Goal: Task Accomplishment & Management: Complete application form

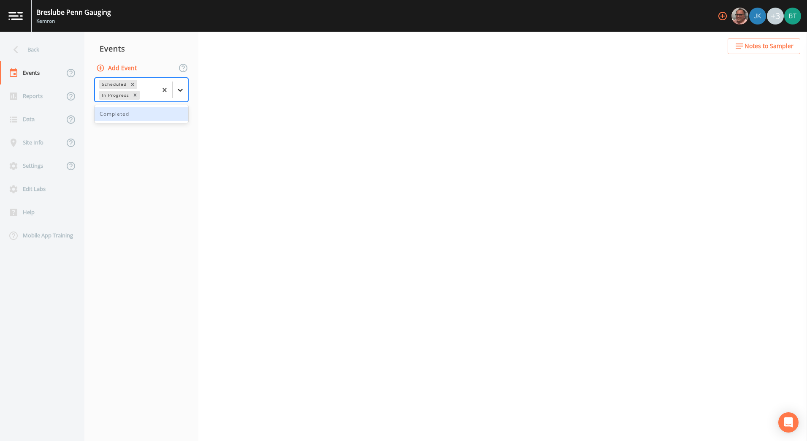
click at [182, 91] on icon at bounding box center [180, 90] width 8 height 8
click at [185, 85] on div at bounding box center [180, 89] width 15 height 15
click at [132, 116] on div "Completed" at bounding box center [142, 114] width 94 height 14
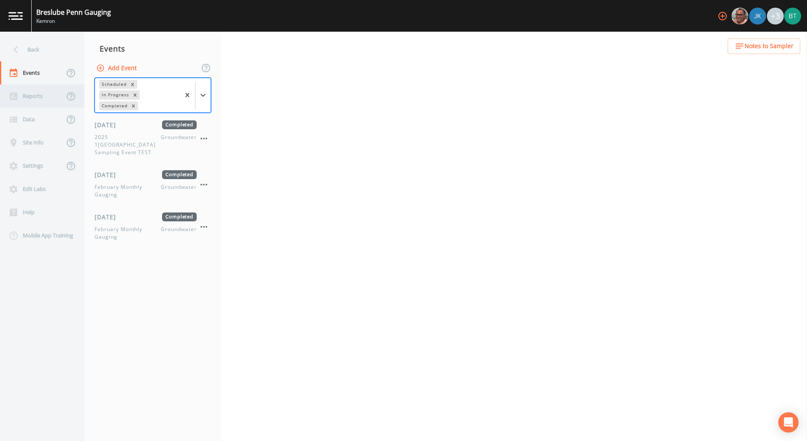
click at [29, 97] on div "Reports" at bounding box center [32, 95] width 64 height 23
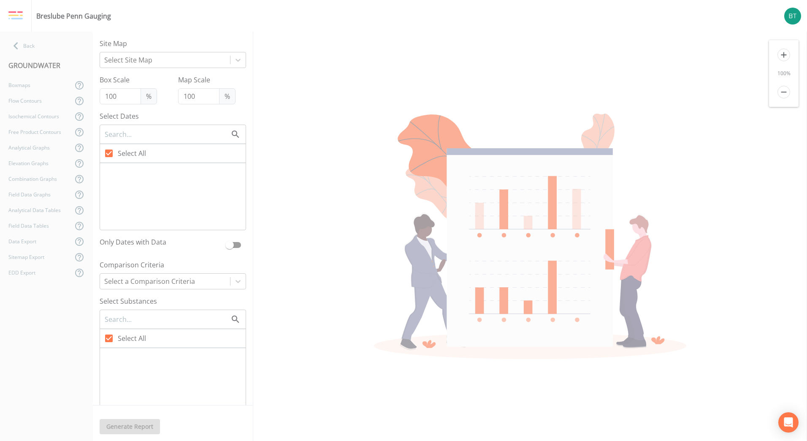
checkbox input "false"
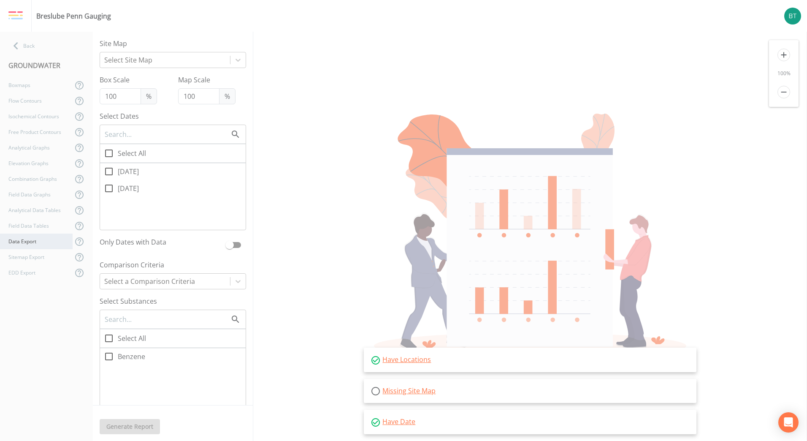
click at [33, 245] on div "Data Export" at bounding box center [36, 241] width 73 height 16
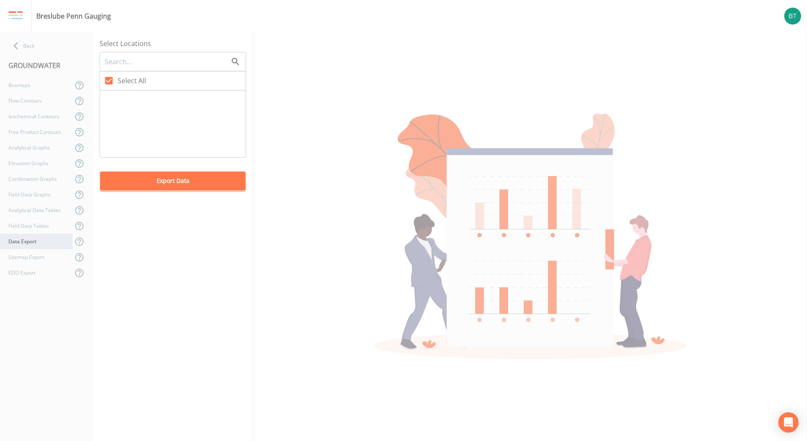
checkbox input "true"
click at [37, 255] on div "Sitemap Export" at bounding box center [36, 257] width 73 height 16
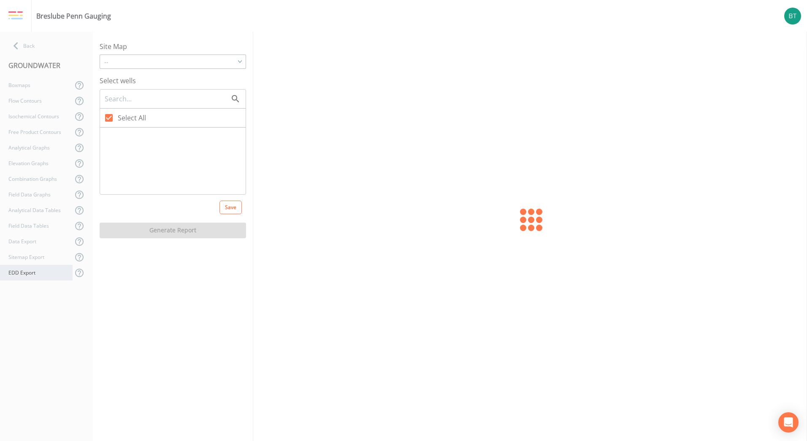
click at [29, 276] on div "EDD Export" at bounding box center [36, 273] width 73 height 16
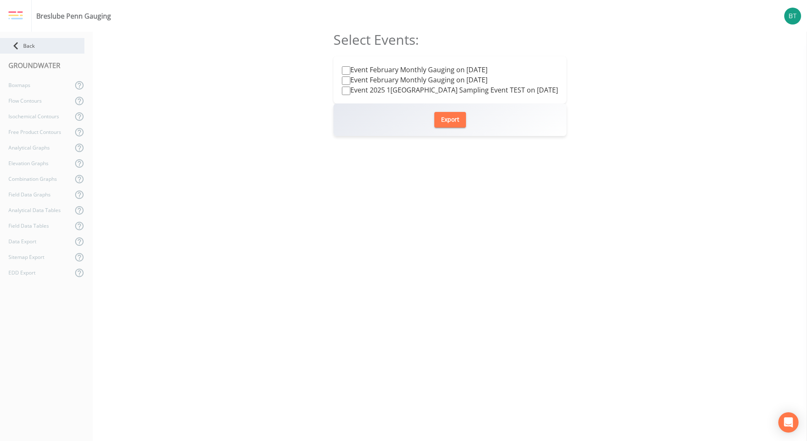
click at [31, 45] on div "Back" at bounding box center [42, 46] width 84 height 16
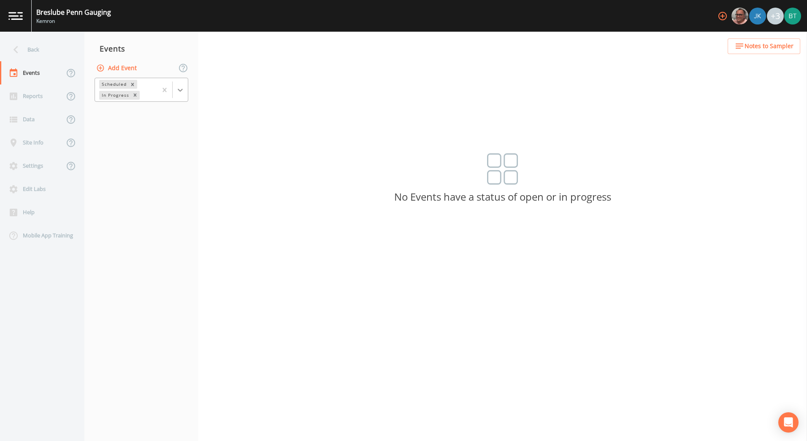
click at [181, 94] on div at bounding box center [180, 89] width 15 height 15
click at [134, 114] on div "Completed" at bounding box center [142, 114] width 94 height 14
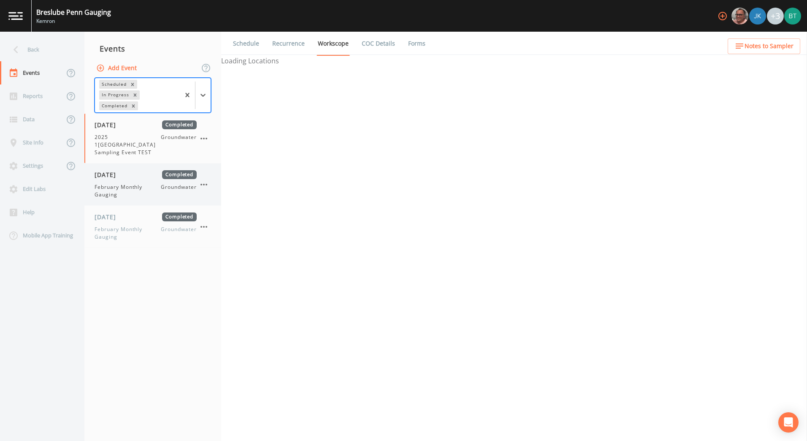
select select "4f082be6-97a7-4f70-a81f-c26a4e896ad7"
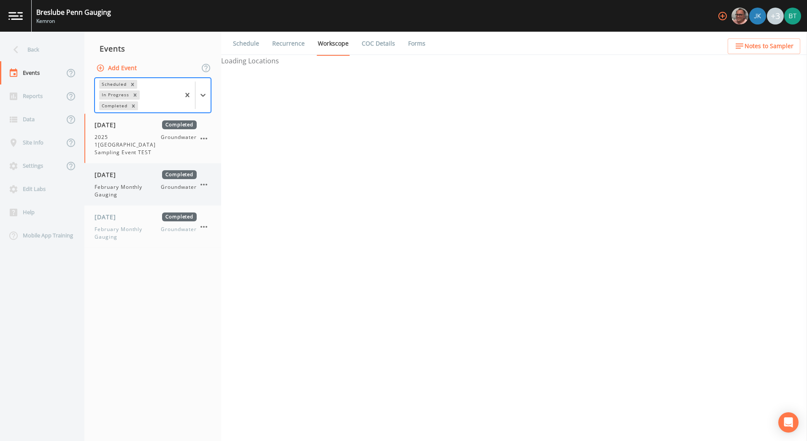
select select "4f082be6-97a7-4f70-a81f-c26a4e896ad7"
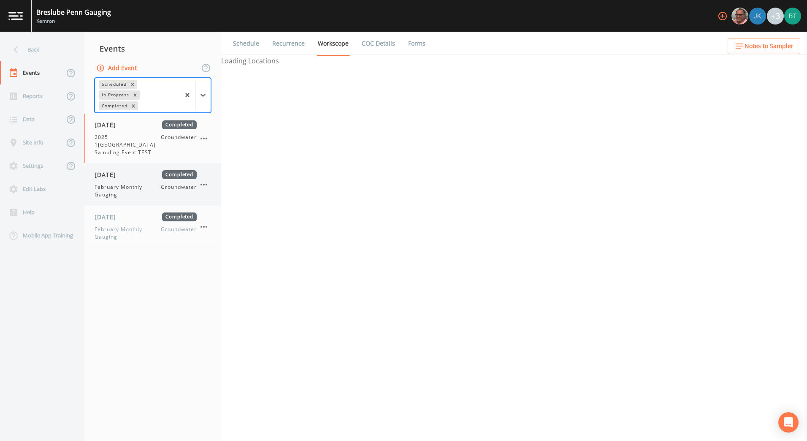
select select "4f082be6-97a7-4f70-a81f-c26a4e896ad7"
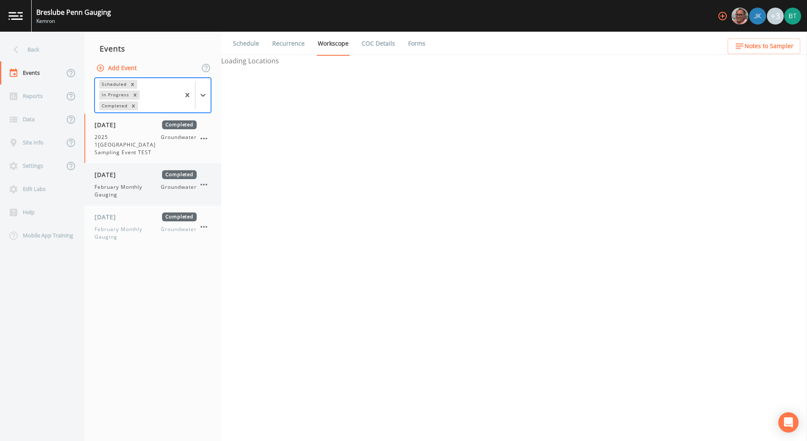
select select "4f082be6-97a7-4f70-a81f-c26a4e896ad7"
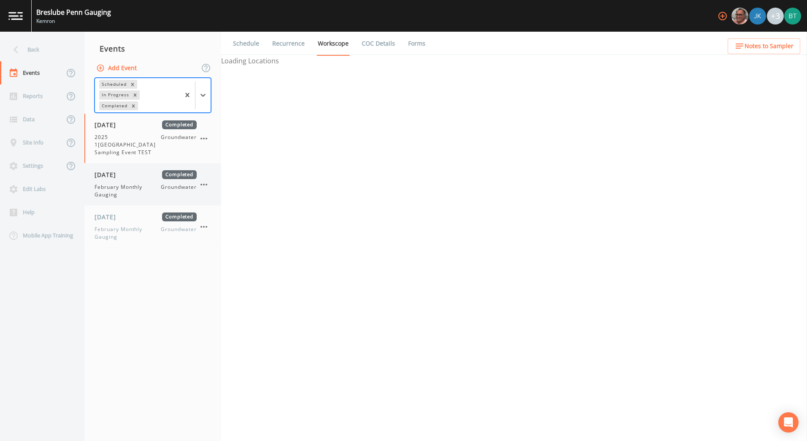
select select "4f082be6-97a7-4f70-a81f-c26a4e896ad7"
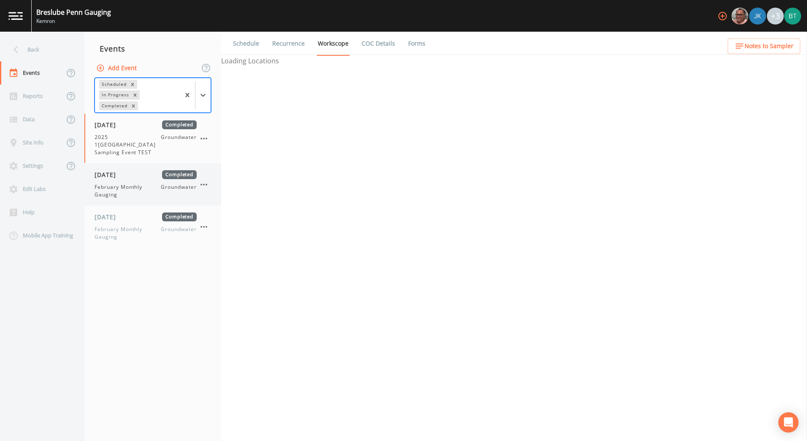
select select "4f082be6-97a7-4f70-a81f-c26a4e896ad7"
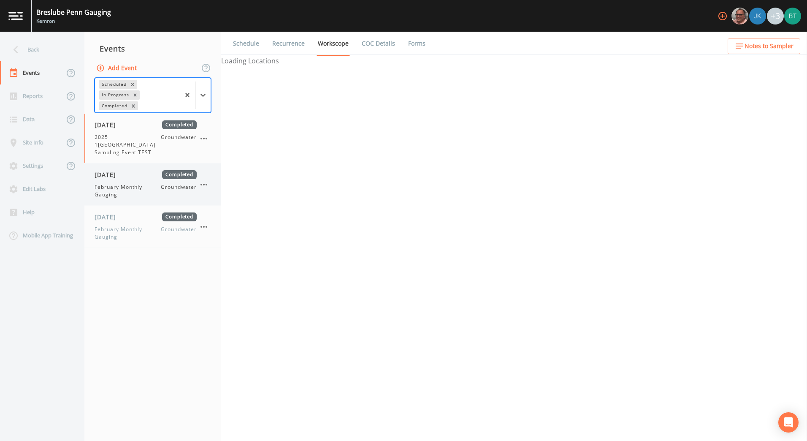
select select "4f082be6-97a7-4f70-a81f-c26a4e896ad7"
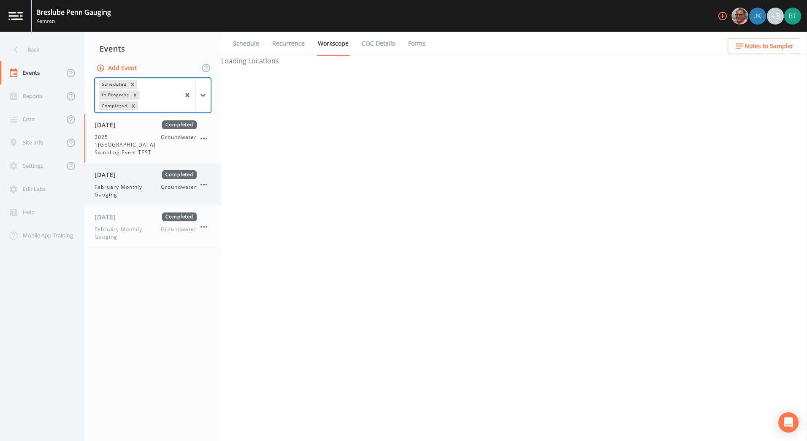
select select "4f082be6-97a7-4f70-a81f-c26a4e896ad7"
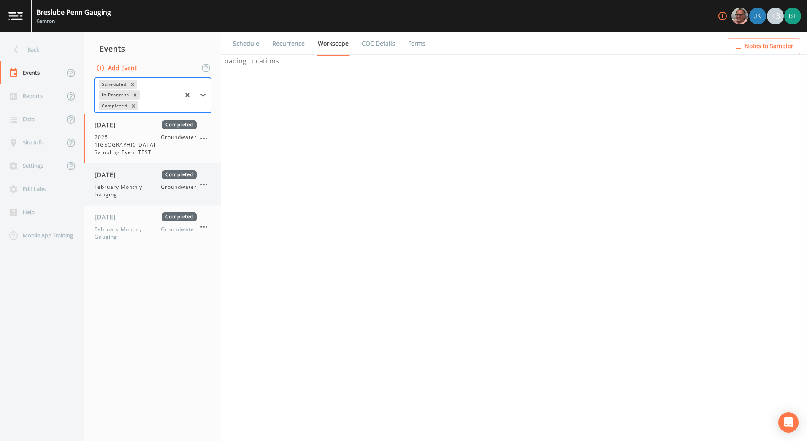
select select "4f082be6-97a7-4f70-a81f-c26a4e896ad7"
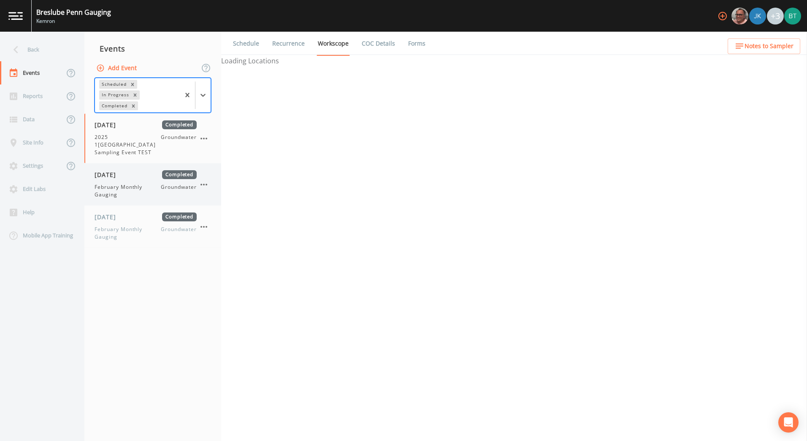
select select "4f082be6-97a7-4f70-a81f-c26a4e896ad7"
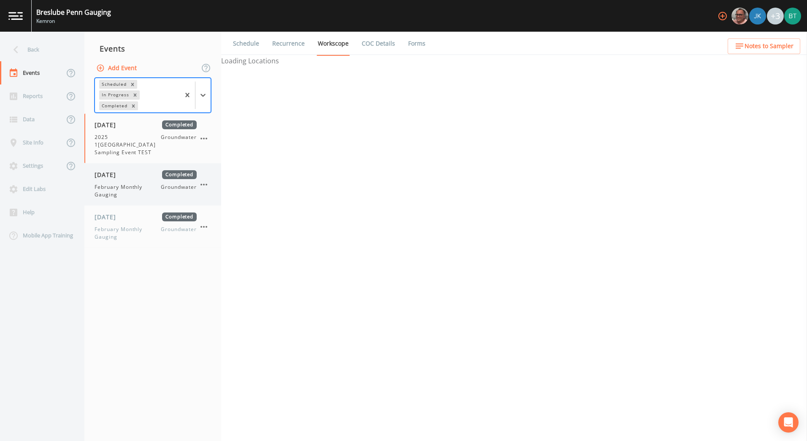
select select "4f082be6-97a7-4f70-a81f-c26a4e896ad7"
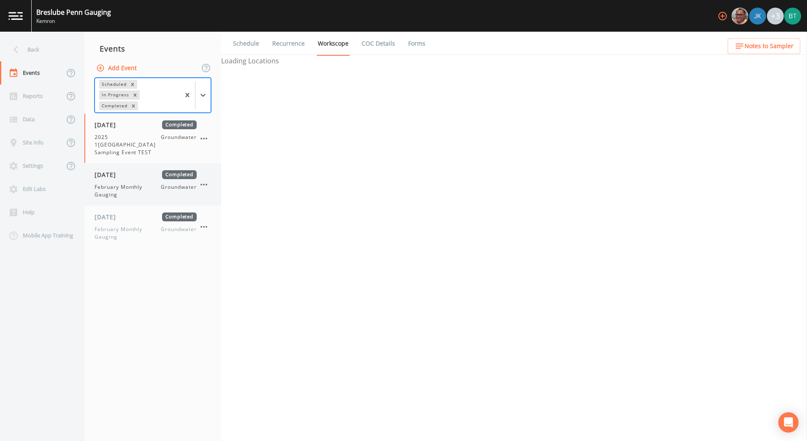
select select "4f082be6-97a7-4f70-a81f-c26a4e896ad7"
select select "07440932-0d9b-4109-bca4-1124e17d643a"
select select "43ada9c9-c479-4bf7-928c-7821fdf70ccd"
select select "f31db01a-bea8-4adf-ac2c-a03c0e969c3c"
select select "55b7740e-92d8-4d05-8f93-2daeb9a027a2"
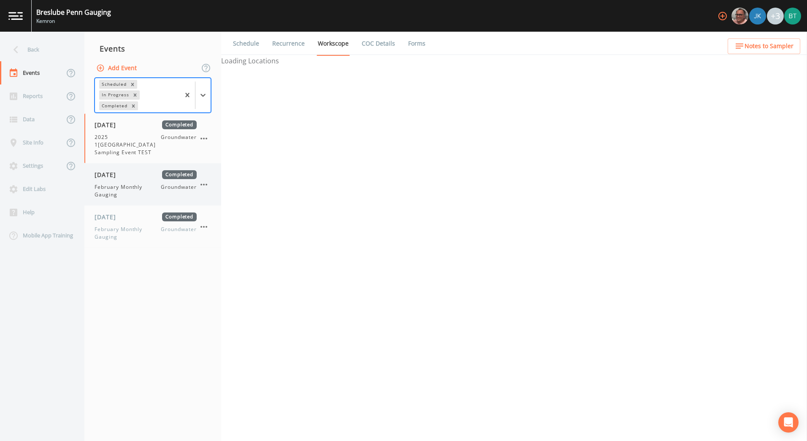
select select "da022c5d-ebea-4838-8ee5-23431e1eb215"
select select "dd1321b4-6179-48bb-96a9-814e6c055dca"
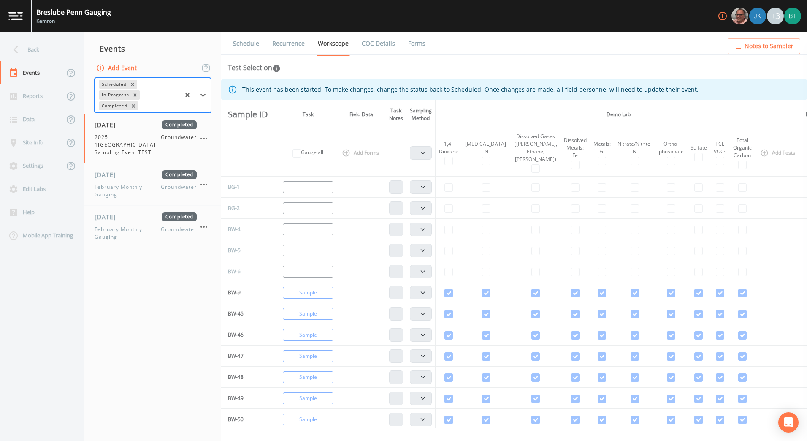
click at [22, 14] on img at bounding box center [15, 16] width 14 height 8
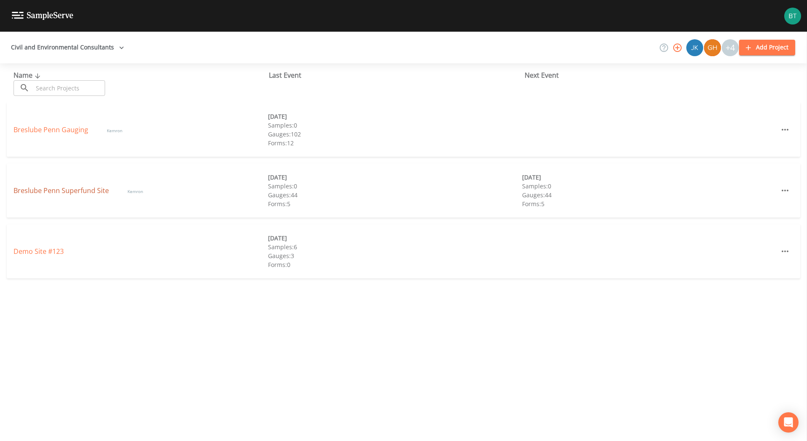
click at [85, 188] on link "Breslube Penn Superfund Site" at bounding box center [62, 190] width 97 height 9
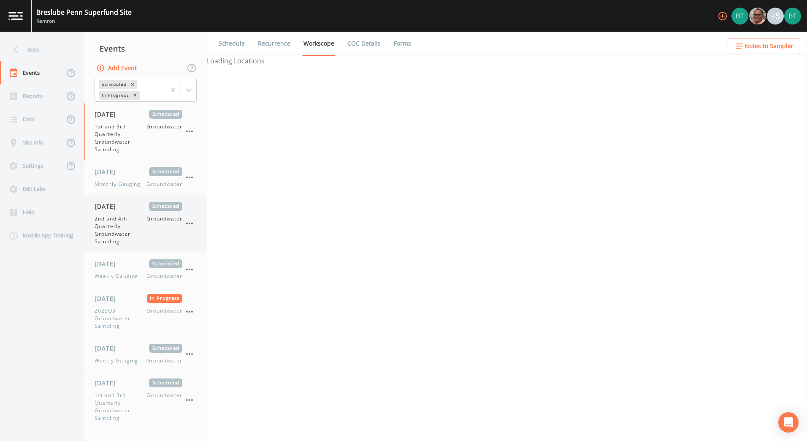
select select "4f082be6-97a7-4f70-a81f-c26a4e896ad7"
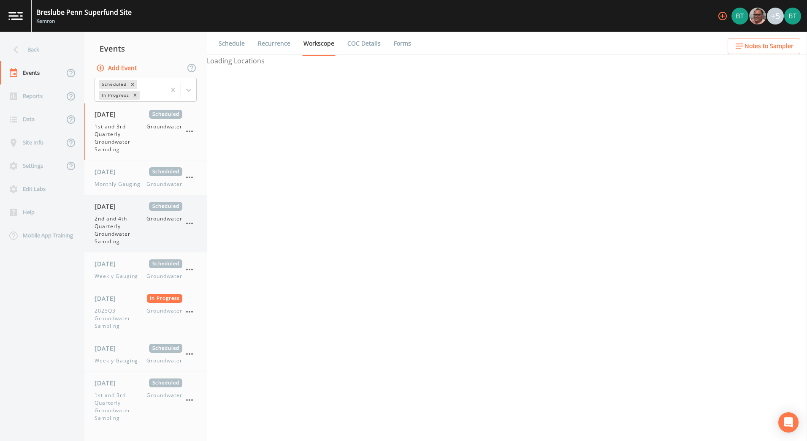
select select "4f082be6-97a7-4f70-a81f-c26a4e896ad7"
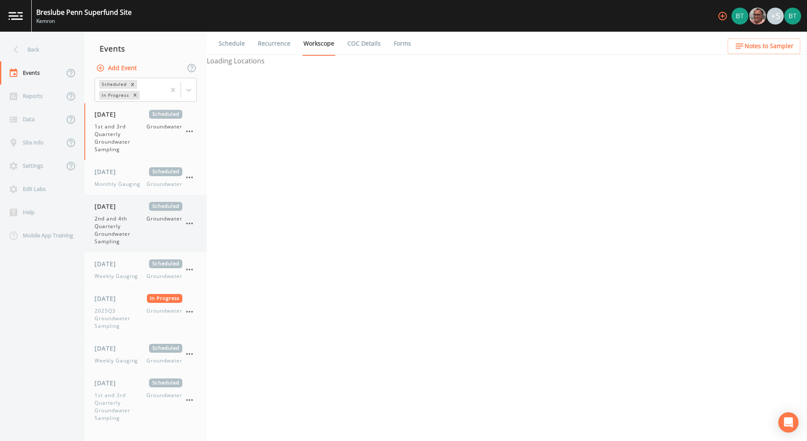
select select "4f082be6-97a7-4f70-a81f-c26a4e896ad7"
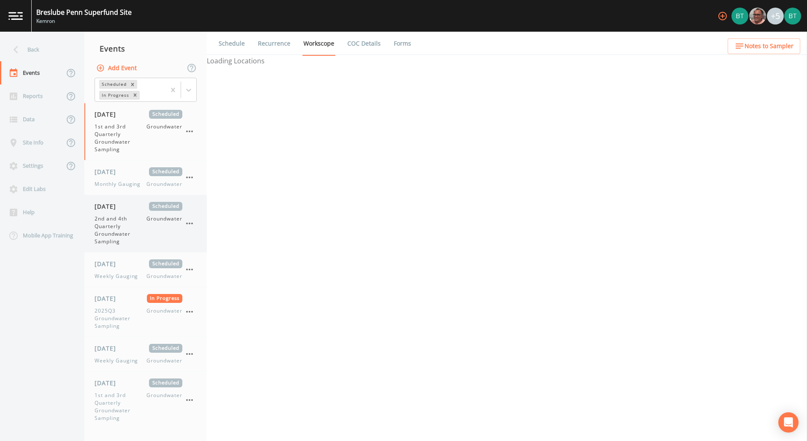
select select "4f082be6-97a7-4f70-a81f-c26a4e896ad7"
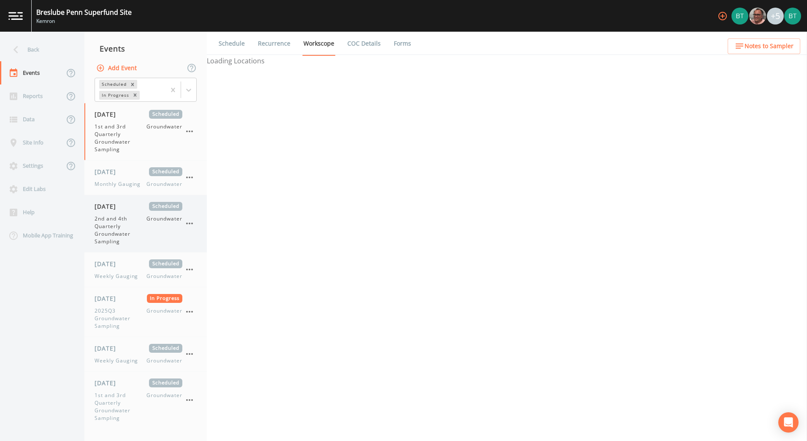
select select "4f082be6-97a7-4f70-a81f-c26a4e896ad7"
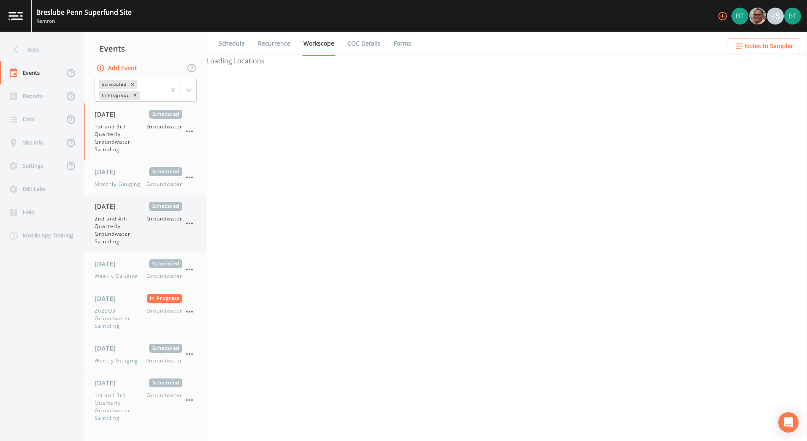
select select "4f082be6-97a7-4f70-a81f-c26a4e896ad7"
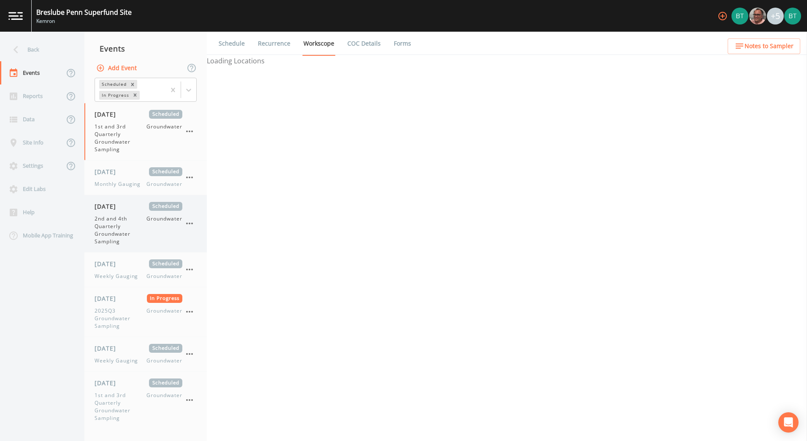
select select "4f082be6-97a7-4f70-a81f-c26a4e896ad7"
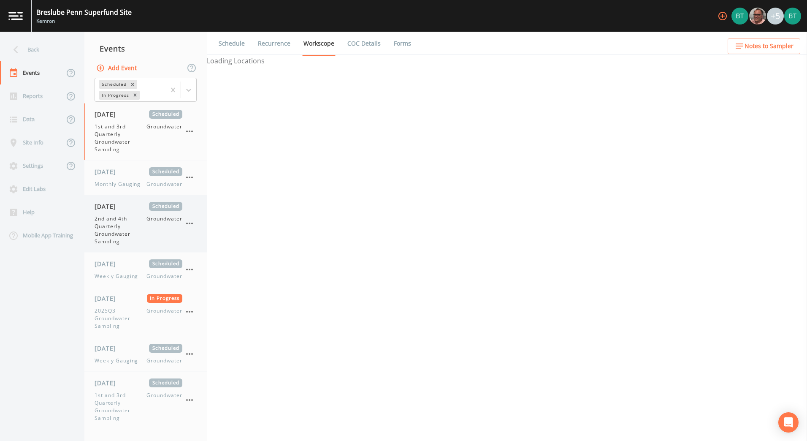
select select "4f082be6-97a7-4f70-a81f-c26a4e896ad7"
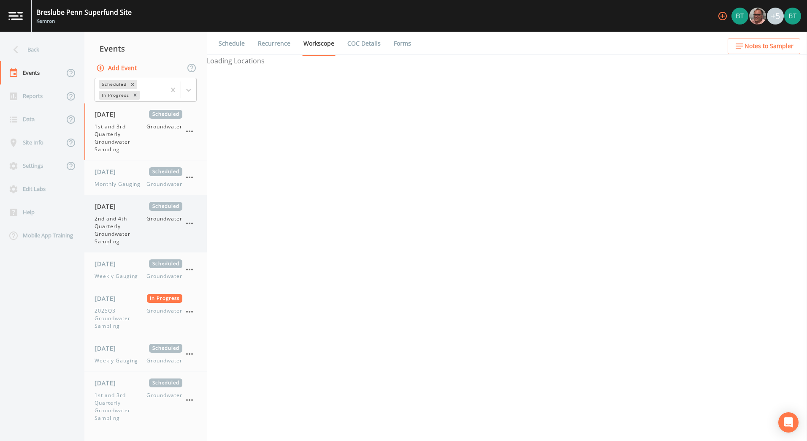
select select "4f082be6-97a7-4f70-a81f-c26a4e896ad7"
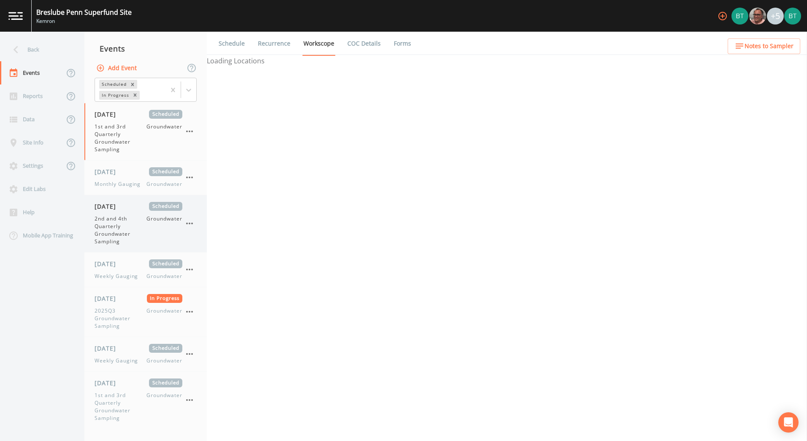
select select "4f082be6-97a7-4f70-a81f-c26a4e896ad7"
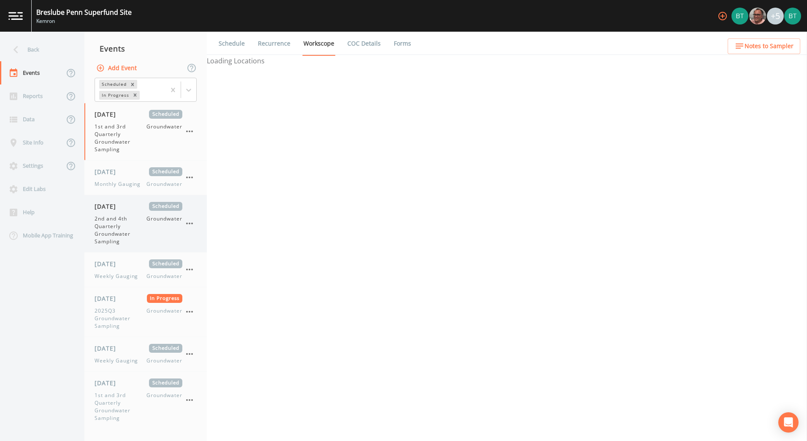
select select "4f082be6-97a7-4f70-a81f-c26a4e896ad7"
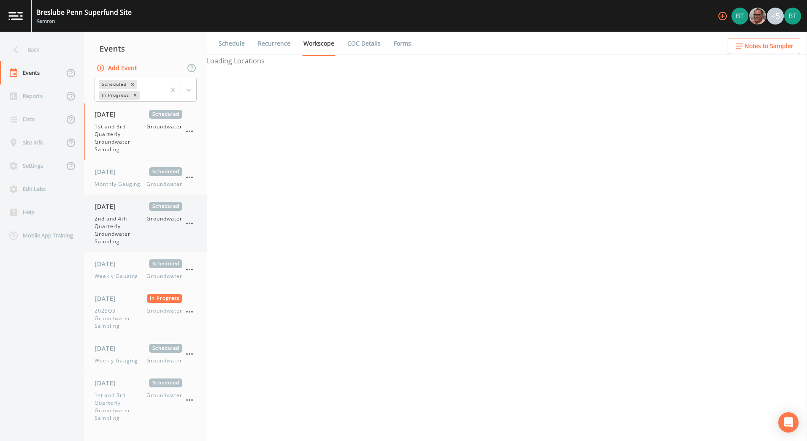
select select "4f082be6-97a7-4f70-a81f-c26a4e896ad7"
select select "735bfb27-7614-48c8-9c52-4bea6a4ade30"
select select "f37c443a-374a-4031-acf4-1100f52570ad"
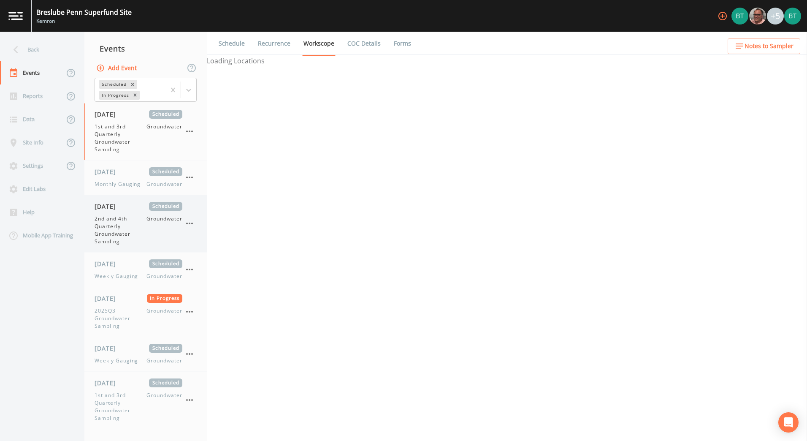
select select "f7621d8c-c4b8-4553-b36b-9477d48a9eb9"
select select "2f7cc9fb-0204-44df-a1d0-a51fedfe7168"
select select "5117f804-df8a-42b0-8d50-9f25c3cae74a"
select select "d39e4373-1736-4db8-8f8f-2319c0ca05a3"
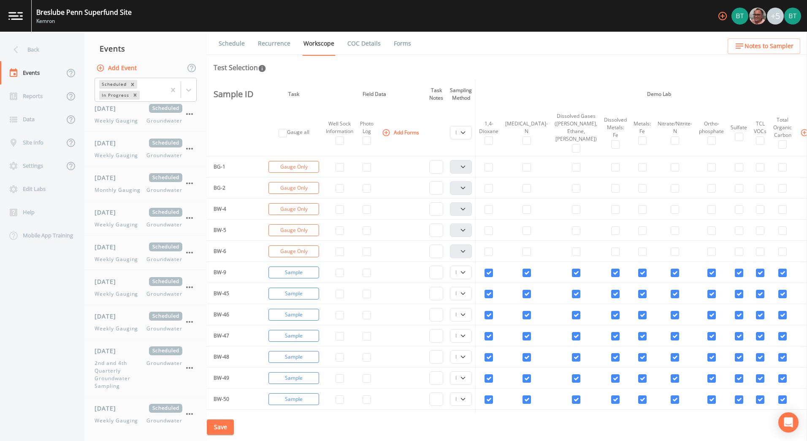
scroll to position [612, 0]
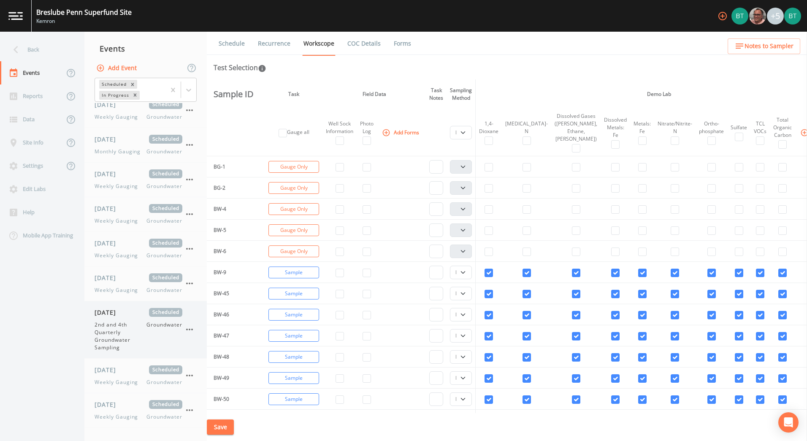
click at [139, 338] on span "2nd and 4th Quarterly Groundwater Sampling" at bounding box center [121, 336] width 52 height 30
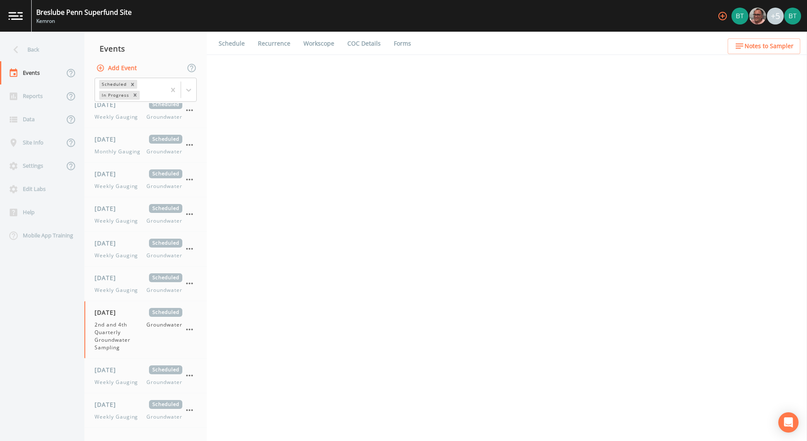
select select "4f082be6-97a7-4f70-a81f-c26a4e896ad7"
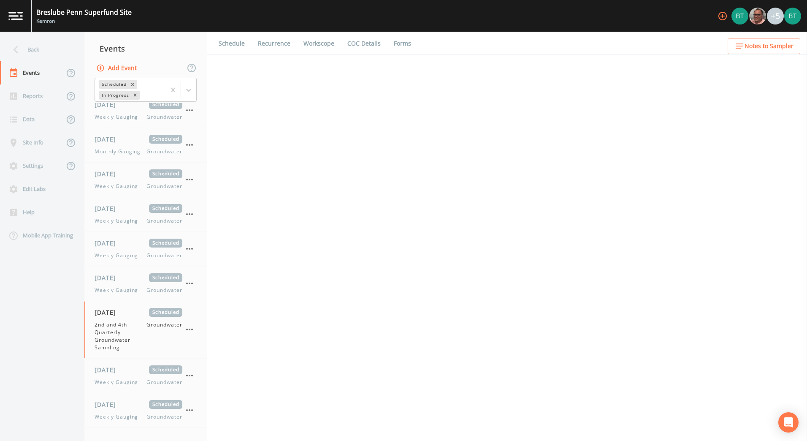
select select "4f082be6-97a7-4f70-a81f-c26a4e896ad7"
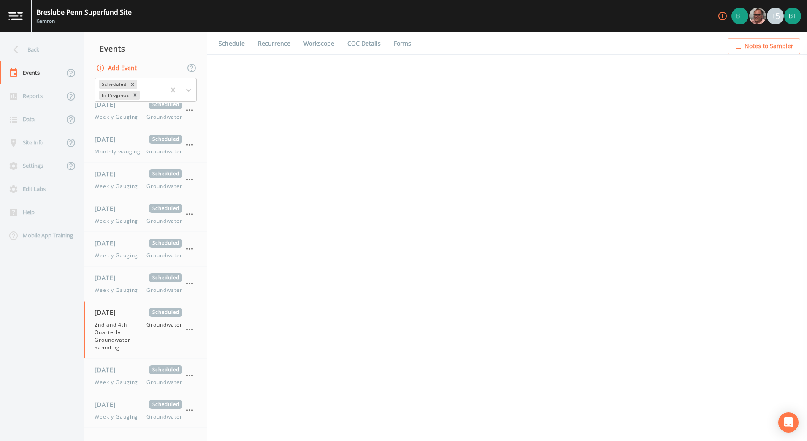
select select "4f082be6-97a7-4f70-a81f-c26a4e896ad7"
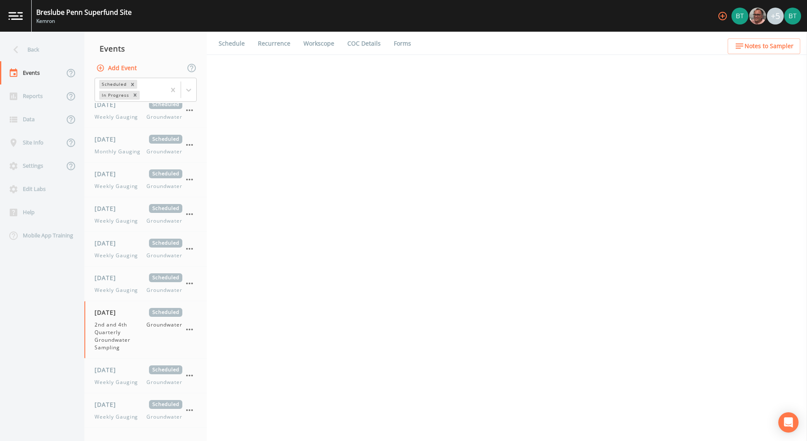
select select "4f082be6-97a7-4f70-a81f-c26a4e896ad7"
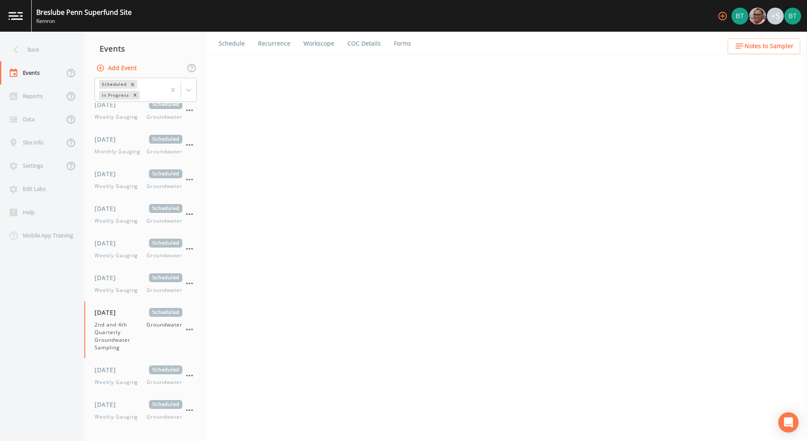
select select "4f082be6-97a7-4f70-a81f-c26a4e896ad7"
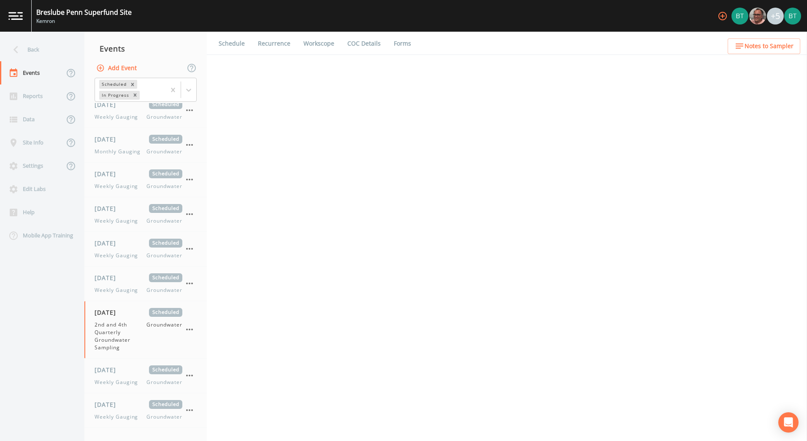
select select "4f082be6-97a7-4f70-a81f-c26a4e896ad7"
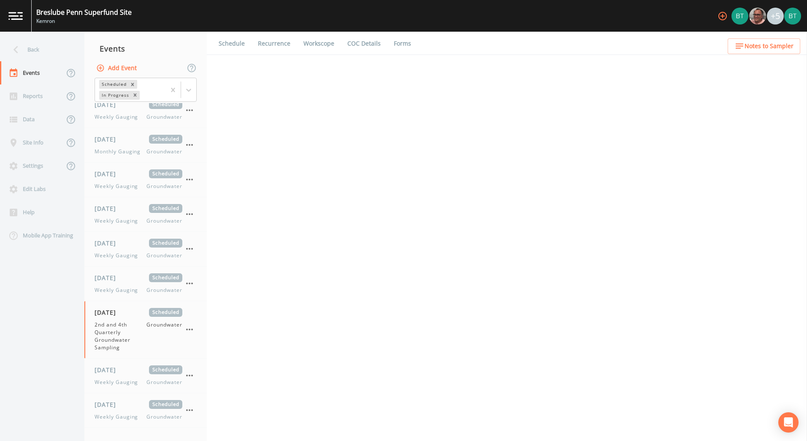
select select "4f082be6-97a7-4f70-a81f-c26a4e896ad7"
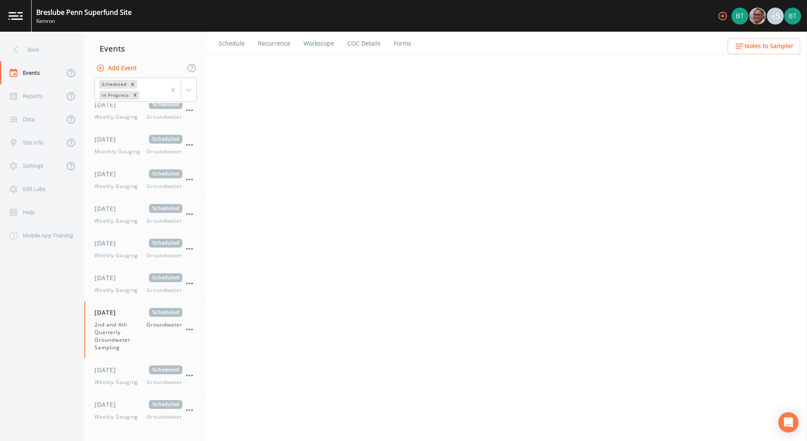
select select "4f082be6-97a7-4f70-a81f-c26a4e896ad7"
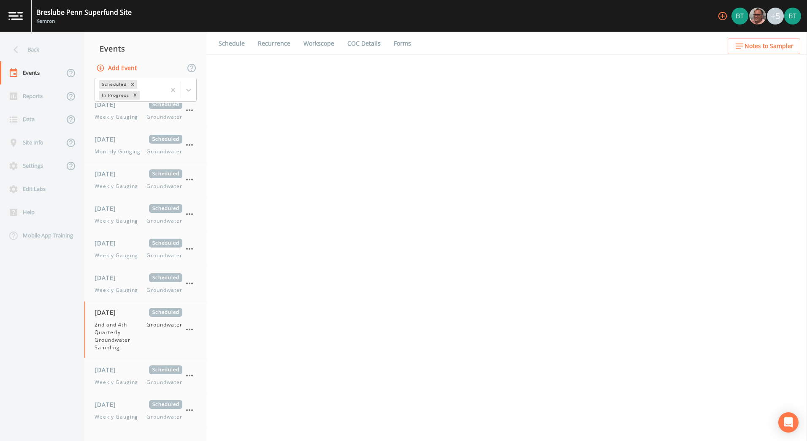
select select "4f082be6-97a7-4f70-a81f-c26a4e896ad7"
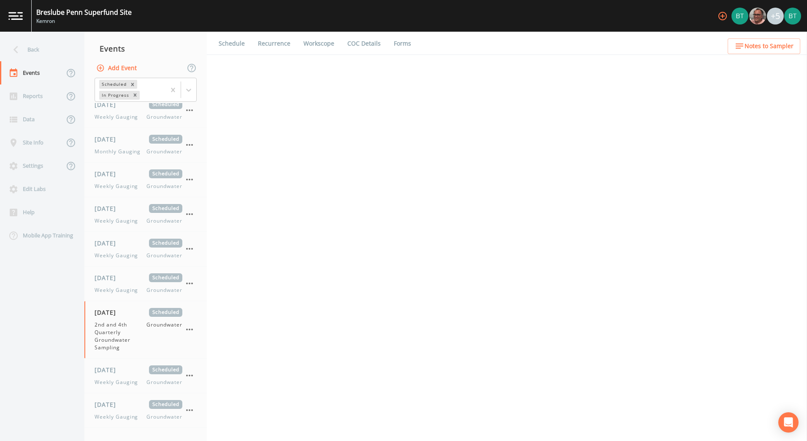
select select "4f082be6-97a7-4f70-a81f-c26a4e896ad7"
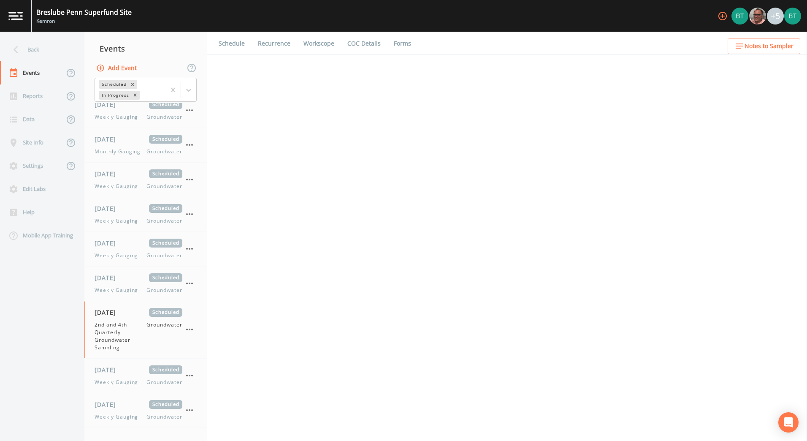
select select "4f082be6-97a7-4f70-a81f-c26a4e896ad7"
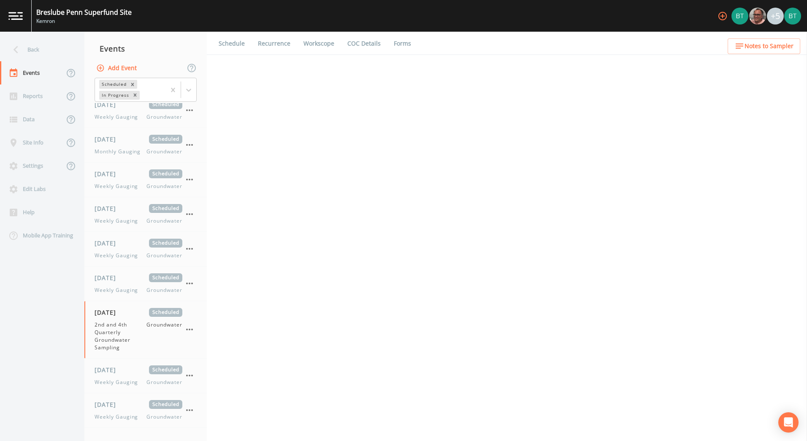
select select "4f082be6-97a7-4f70-a81f-c26a4e896ad7"
select select "d1353bd6-e69c-47f2-b562-038a0934dacb"
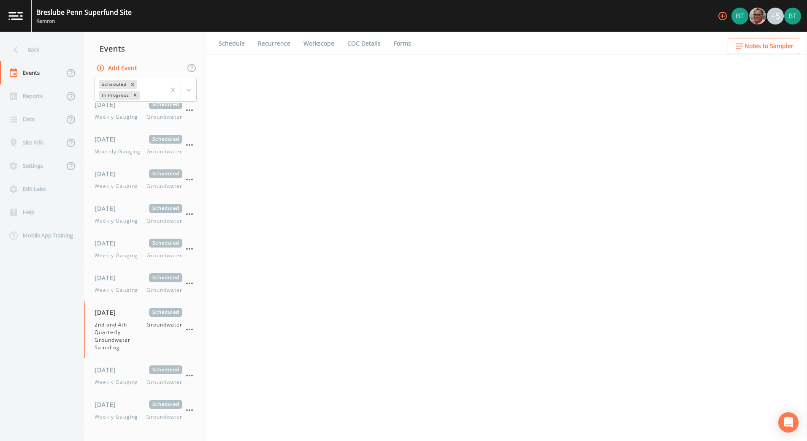
select select "d1353bd6-e69c-47f2-b562-038a0934dacb"
select select "735bfb27-7614-48c8-9c52-4bea6a4ade30"
select select "7f2cf5a2-5f6a-4be0-8ae4-15b445be83bb"
select select "f37c443a-374a-4031-acf4-1100f52570ad"
select select "f7621d8c-c4b8-4553-b36b-9477d48a9eb9"
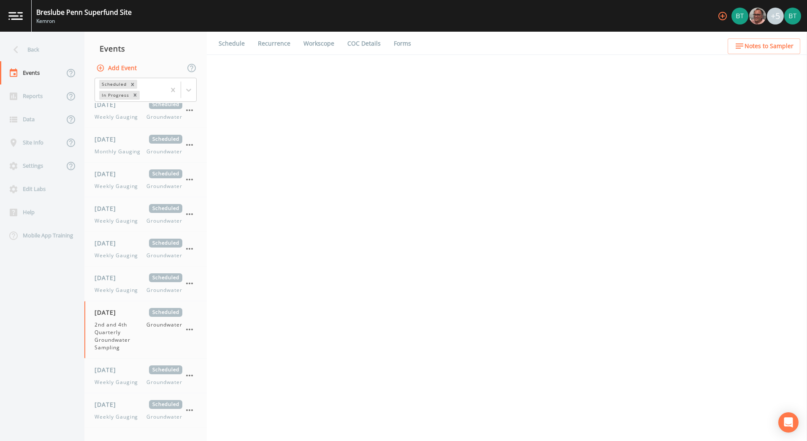
select select "2f7cc9fb-0204-44df-a1d0-a51fedfe7168"
select select "5117f804-df8a-42b0-8d50-9f25c3cae74a"
select select "8bf9a42c-985f-433d-9ba6-da9fa6c1ece2"
select select "d39e4373-1736-4db8-8f8f-2319c0ca05a3"
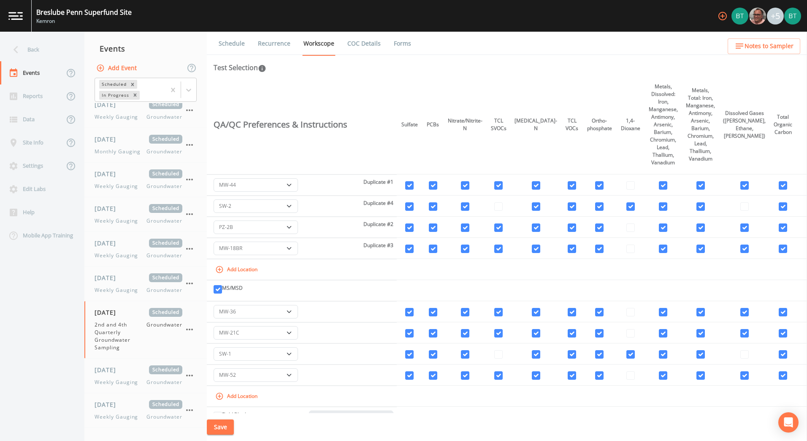
scroll to position [2375, 0]
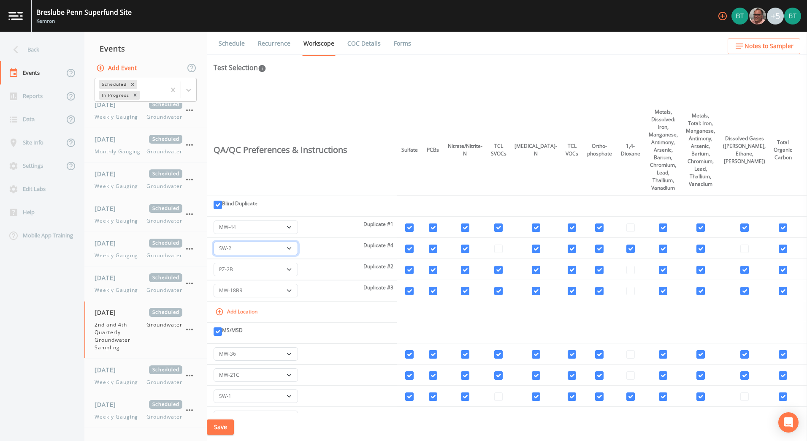
click at [292, 249] on select "-- BW-9 BW-45 BW-46 BW-47 BW-48 BW-49 BW-50 MW-6B MW-10 MW-11B MW-11R MW-13BR M…" at bounding box center [256, 248] width 84 height 14
select select "18bf5c16-5ec9-4d5b-90ae-4f744cd40ce2"
click at [413, 247] on input "checkbox" at bounding box center [409, 248] width 8 height 8
checkbox input "true"
click at [437, 247] on input "checkbox" at bounding box center [433, 248] width 8 height 8
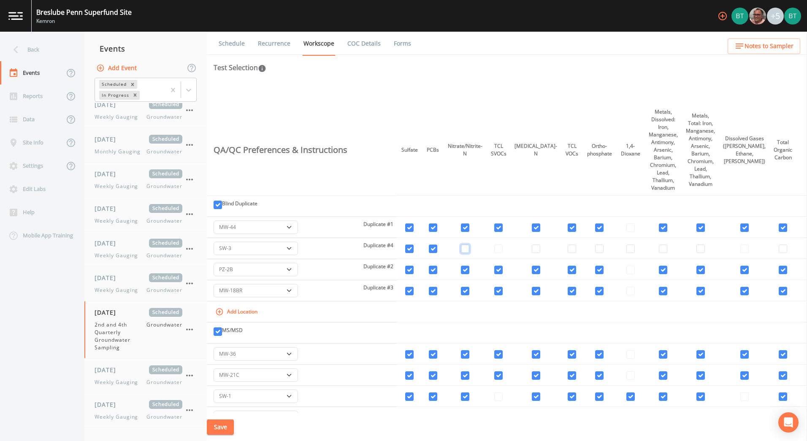
click at [469, 247] on input "checkbox" at bounding box center [465, 248] width 8 height 8
click at [511, 248] on td at bounding box center [498, 248] width 24 height 21
click at [538, 248] on input "checkbox" at bounding box center [536, 248] width 8 height 8
click at [511, 249] on td at bounding box center [498, 248] width 24 height 21
click at [574, 251] on input "checkbox" at bounding box center [572, 248] width 8 height 8
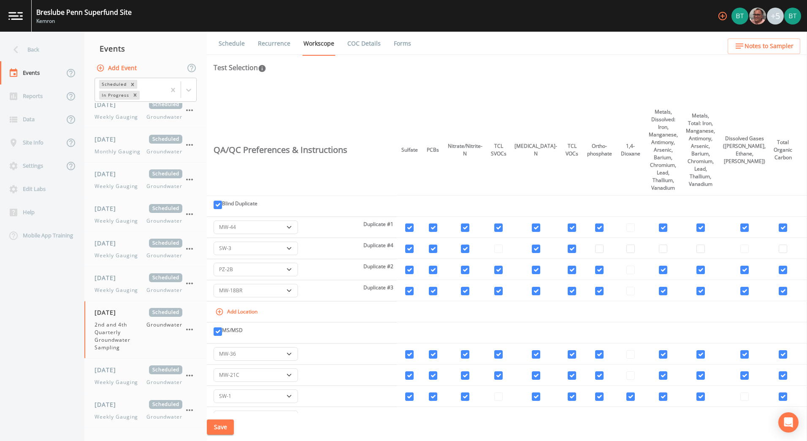
click at [509, 251] on td at bounding box center [498, 248] width 24 height 21
click at [536, 247] on td at bounding box center [536, 248] width 50 height 21
click at [540, 248] on input "checkbox" at bounding box center [536, 248] width 8 height 8
click at [291, 245] on select "-- BW-9 BW-45 BW-46 BW-47 BW-48 BW-49 BW-50 MW-6B MW-10 MW-11B MW-11R MW-13BR M…" at bounding box center [256, 248] width 84 height 14
click at [510, 247] on td at bounding box center [498, 248] width 24 height 21
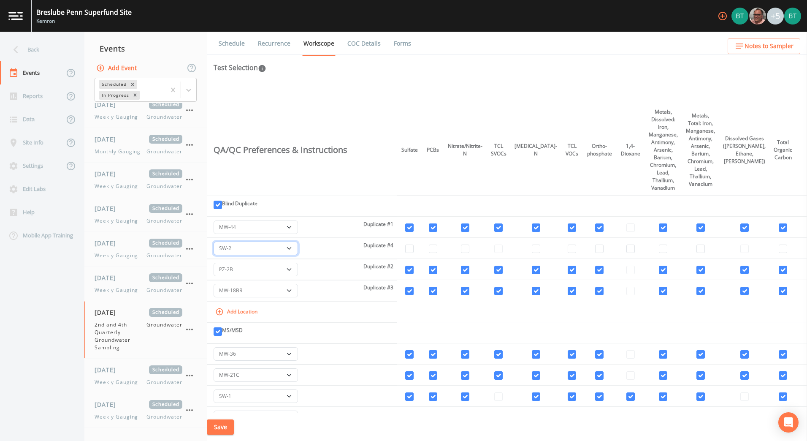
drag, startPoint x: 300, startPoint y: 249, endPoint x: 295, endPoint y: 249, distance: 5.1
click at [298, 249] on select "-- BW-9 BW-45 BW-46 BW-47 BW-48 BW-49 BW-50 MW-6B MW-10 MW-11B MW-11R MW-13BR M…" at bounding box center [256, 248] width 84 height 14
click at [413, 249] on input "checkbox" at bounding box center [409, 248] width 8 height 8
click at [436, 249] on input "checkbox" at bounding box center [433, 248] width 8 height 8
click at [469, 248] on input "checkbox" at bounding box center [465, 248] width 8 height 8
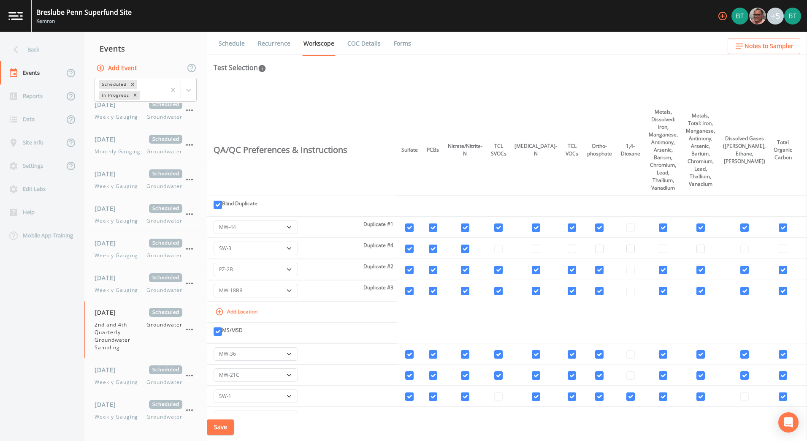
click at [511, 249] on td at bounding box center [498, 248] width 24 height 21
click at [540, 248] on input "checkbox" at bounding box center [536, 248] width 8 height 8
click at [568, 251] on input "checkbox" at bounding box center [572, 248] width 8 height 8
click at [600, 249] on input "checkbox" at bounding box center [599, 248] width 8 height 8
click at [635, 249] on input "checkbox" at bounding box center [630, 248] width 8 height 8
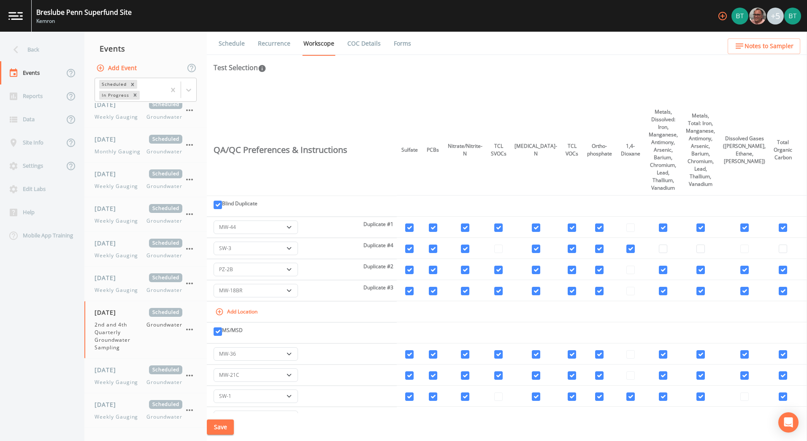
click at [660, 249] on td at bounding box center [663, 248] width 38 height 21
click at [667, 249] on input "checkbox" at bounding box center [663, 248] width 8 height 8
click at [705, 249] on input "checkbox" at bounding box center [700, 248] width 8 height 8
click at [747, 247] on td at bounding box center [744, 248] width 50 height 21
click at [635, 248] on input "checkbox" at bounding box center [630, 248] width 8 height 8
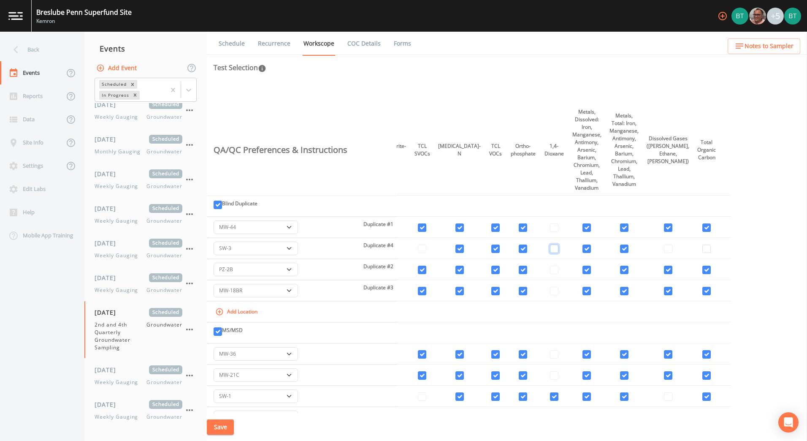
scroll to position [2375, 77]
click at [669, 251] on td at bounding box center [667, 248] width 50 height 21
click at [702, 248] on input "checkbox" at bounding box center [705, 248] width 8 height 8
click at [668, 249] on td at bounding box center [667, 248] width 50 height 21
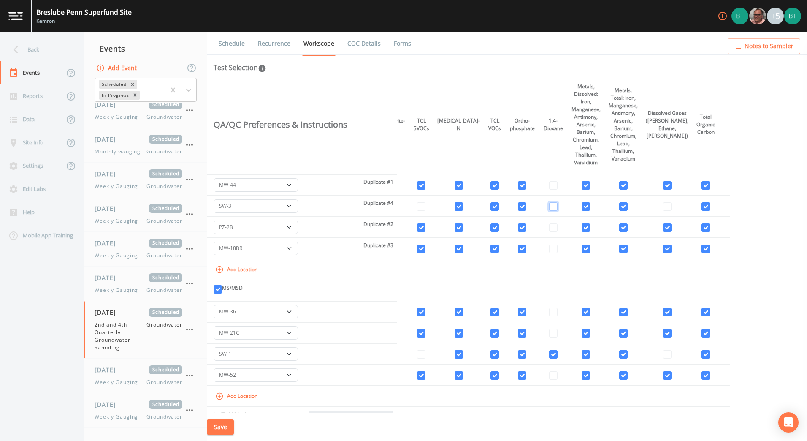
click at [557, 208] on input "checkbox" at bounding box center [553, 206] width 8 height 8
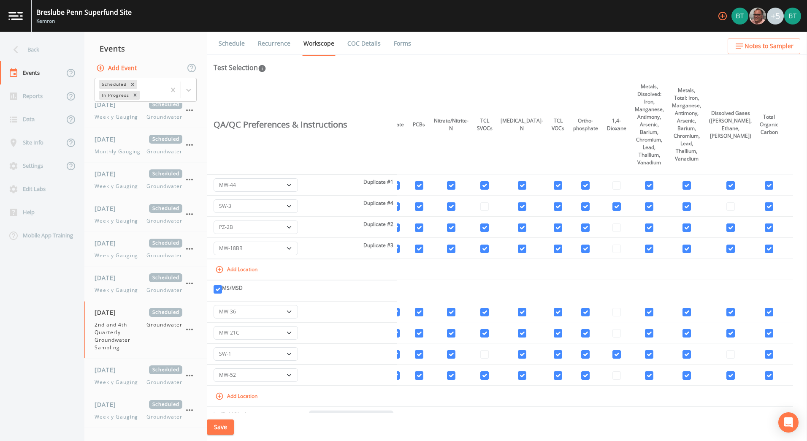
scroll to position [2417, 0]
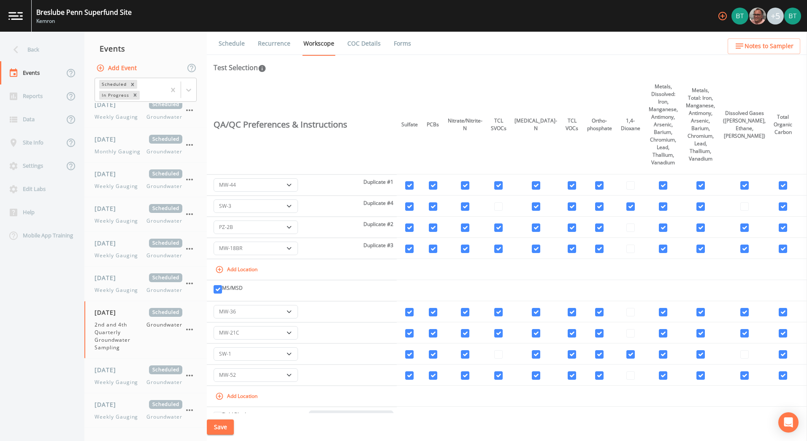
drag, startPoint x: 566, startPoint y: 318, endPoint x: 526, endPoint y: 319, distance: 40.1
click at [511, 206] on td at bounding box center [498, 205] width 24 height 21
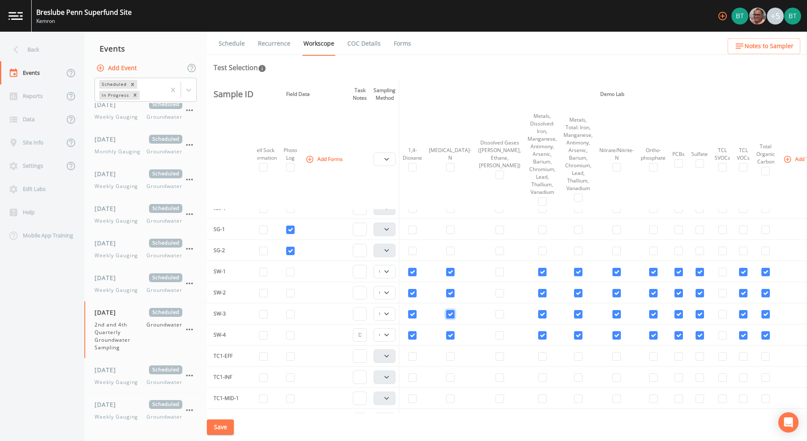
scroll to position [1911, 111]
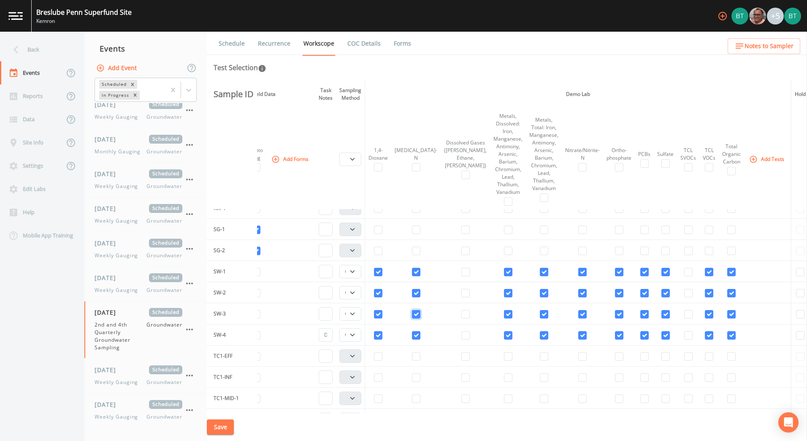
drag, startPoint x: 520, startPoint y: 313, endPoint x: 551, endPoint y: 312, distance: 30.8
click at [684, 273] on input "checkbox" at bounding box center [688, 272] width 8 height 8
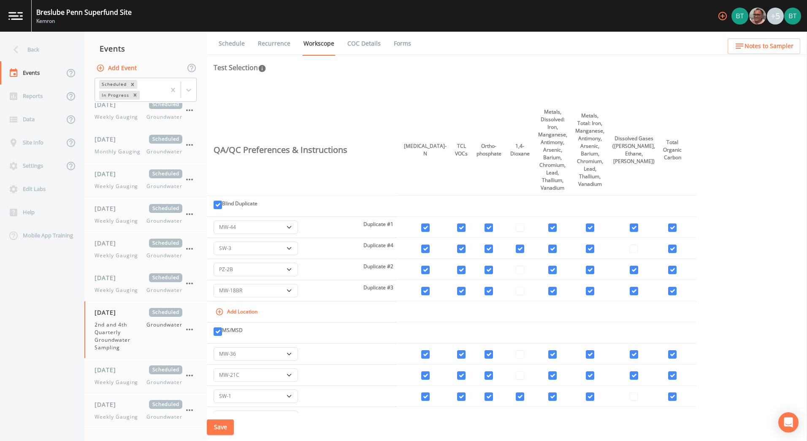
scroll to position [2375, 95]
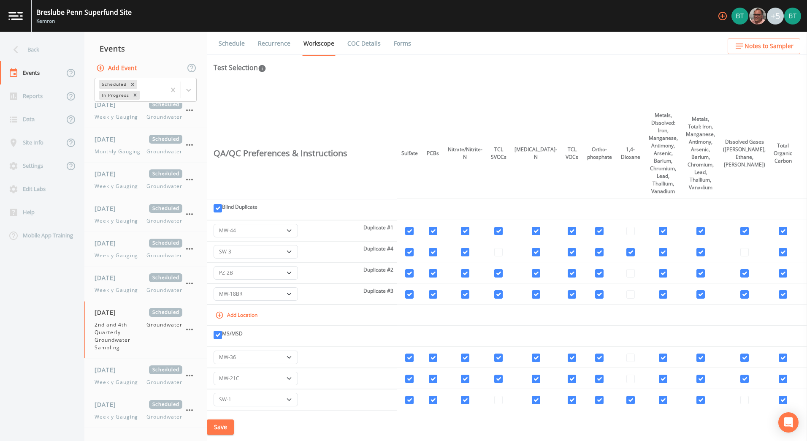
drag, startPoint x: 479, startPoint y: 321, endPoint x: 393, endPoint y: 314, distance: 86.8
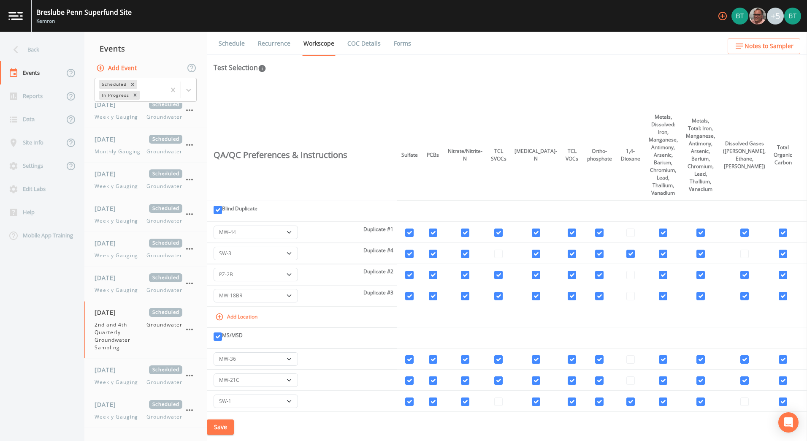
scroll to position [2412, 0]
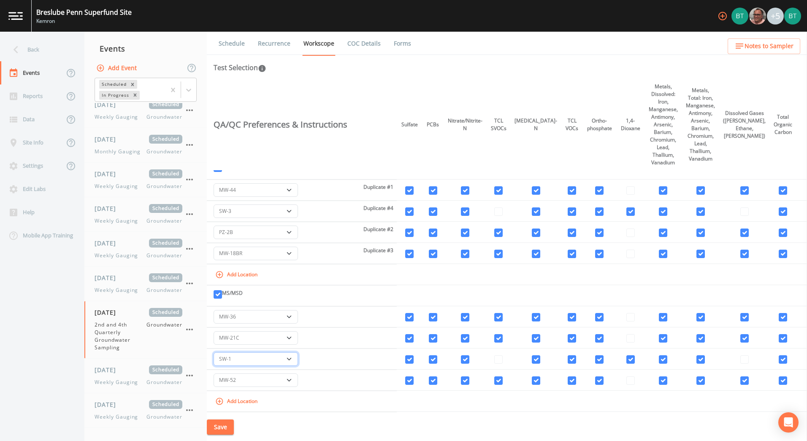
click at [290, 360] on select "-- BW-9 BW-45 BW-46 BW-47 BW-48 BW-49 BW-50 MW-6B MW-10 MW-11B MW-11R MW-13BR M…" at bounding box center [256, 359] width 84 height 14
click at [412, 358] on input "checkbox" at bounding box center [409, 359] width 8 height 8
click at [437, 363] on input "checkbox" at bounding box center [433, 359] width 8 height 8
click at [469, 361] on input "checkbox" at bounding box center [465, 359] width 8 height 8
click at [511, 359] on td at bounding box center [498, 358] width 24 height 21
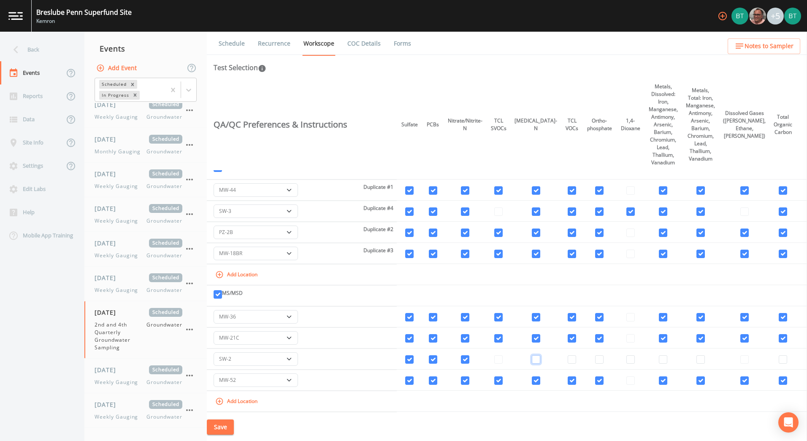
click at [540, 360] on input "checkbox" at bounding box center [536, 359] width 8 height 8
click at [566, 360] on td at bounding box center [572, 358] width 22 height 21
click at [572, 360] on input "checkbox" at bounding box center [572, 359] width 8 height 8
click at [598, 356] on input "checkbox" at bounding box center [599, 359] width 8 height 8
click at [633, 354] on td at bounding box center [630, 358] width 28 height 21
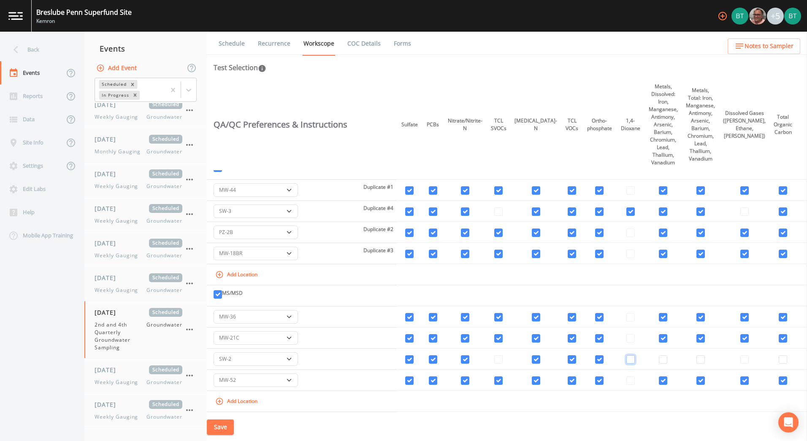
click at [635, 360] on input "checkbox" at bounding box center [630, 359] width 8 height 8
click at [667, 359] on input "checkbox" at bounding box center [663, 359] width 8 height 8
click at [705, 359] on input "checkbox" at bounding box center [700, 359] width 8 height 8
click at [749, 359] on td at bounding box center [744, 358] width 50 height 21
click at [779, 360] on input "checkbox" at bounding box center [783, 359] width 8 height 8
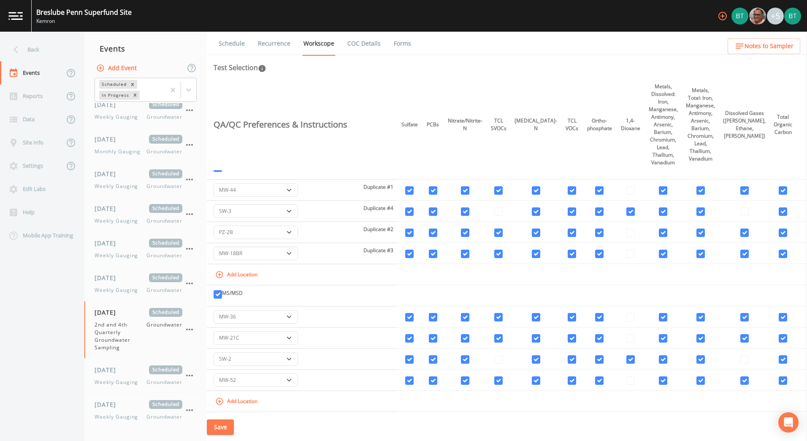
click at [226, 425] on button "Save" at bounding box center [220, 427] width 27 height 16
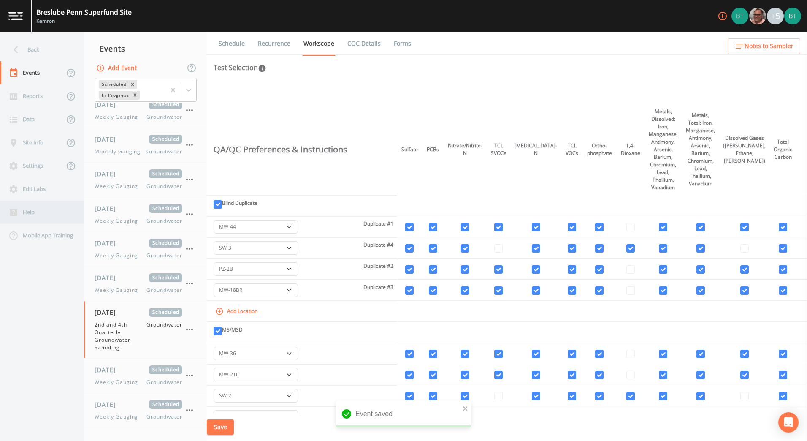
scroll to position [2370, 0]
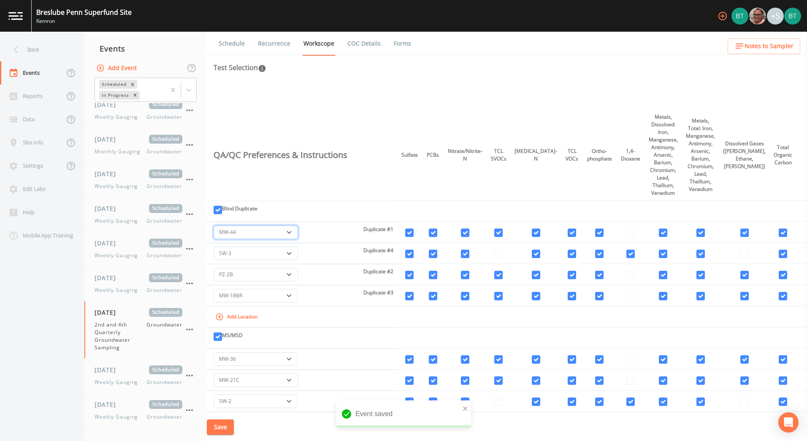
click at [291, 233] on select "-- BW-9 BW-45 BW-46 BW-47 BW-48 BW-49 BW-50 MW-6B MW-10 MW-11B MW-11R MW-13BR M…" at bounding box center [256, 232] width 84 height 14
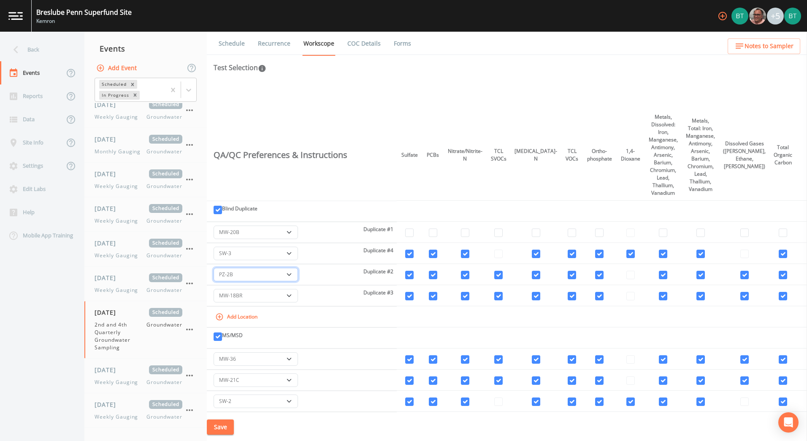
click at [295, 275] on select "-- BW-9 BW-45 BW-46 BW-47 BW-48 BW-49 BW-50 MW-6B MW-10 MW-11B MW-11R MW-13BR M…" at bounding box center [256, 275] width 84 height 14
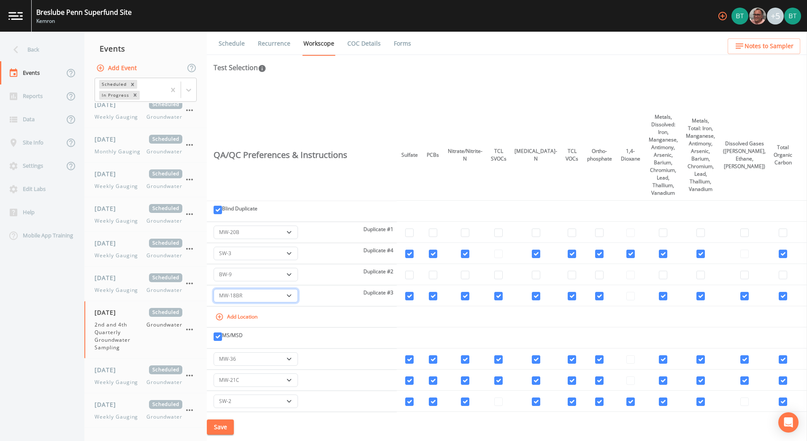
click at [294, 298] on select "-- BW-45 BW-46 BW-47 BW-48 BW-49 BW-50 MW-6B MW-10 MW-11B MW-11R MW-13BR MW-13R…" at bounding box center [256, 296] width 84 height 14
click at [414, 232] on input "checkbox" at bounding box center [409, 232] width 8 height 8
click at [437, 233] on input "checkbox" at bounding box center [433, 232] width 8 height 8
click at [469, 234] on input "checkbox" at bounding box center [465, 232] width 8 height 8
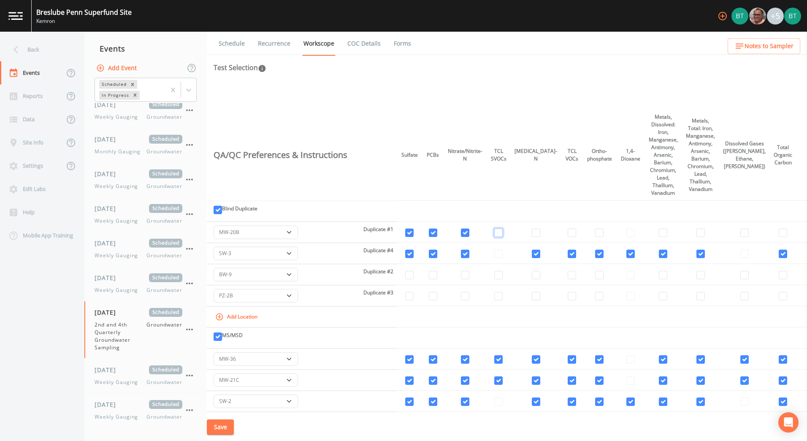
click at [503, 233] on input "checkbox" at bounding box center [498, 232] width 8 height 8
click at [540, 233] on input "checkbox" at bounding box center [536, 232] width 8 height 8
click at [574, 235] on input "checkbox" at bounding box center [572, 232] width 8 height 8
click at [598, 233] on input "checkbox" at bounding box center [599, 232] width 8 height 8
click at [634, 232] on td at bounding box center [630, 232] width 28 height 21
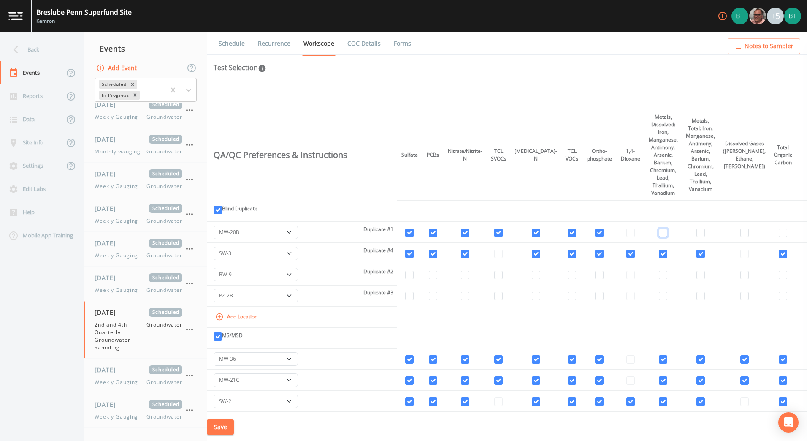
click at [667, 233] on input "checkbox" at bounding box center [663, 232] width 8 height 8
click at [705, 233] on input "checkbox" at bounding box center [700, 232] width 8 height 8
click at [748, 233] on input "checkbox" at bounding box center [744, 232] width 8 height 8
click at [781, 233] on input "checkbox" at bounding box center [783, 232] width 8 height 8
click at [414, 272] on input "checkbox" at bounding box center [409, 274] width 8 height 8
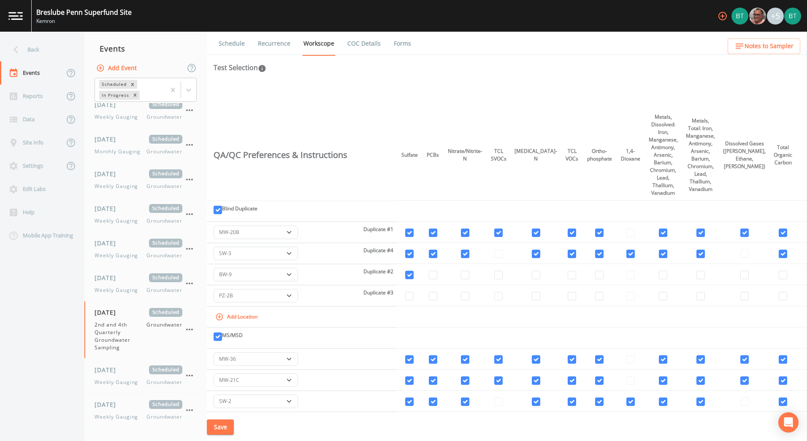
click at [444, 274] on td at bounding box center [433, 274] width 22 height 21
drag, startPoint x: 444, startPoint y: 274, endPoint x: 476, endPoint y: 276, distance: 31.7
click at [437, 274] on input "checkbox" at bounding box center [433, 274] width 8 height 8
click at [469, 276] on input "checkbox" at bounding box center [465, 274] width 8 height 8
click at [503, 276] on input "checkbox" at bounding box center [498, 274] width 8 height 8
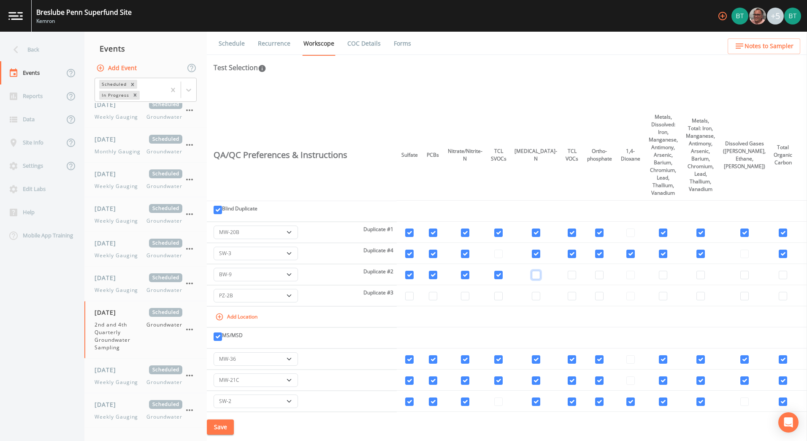
click at [540, 275] on input "checkbox" at bounding box center [536, 274] width 8 height 8
click at [573, 276] on input "checkbox" at bounding box center [572, 274] width 8 height 8
click at [607, 275] on td at bounding box center [599, 274] width 33 height 21
click at [600, 275] on input "checkbox" at bounding box center [599, 274] width 8 height 8
click at [667, 274] on input "checkbox" at bounding box center [663, 274] width 8 height 8
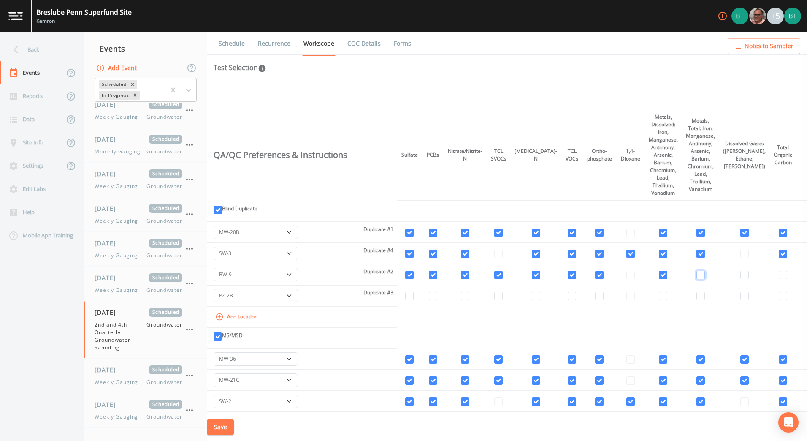
click at [705, 274] on input "checkbox" at bounding box center [700, 274] width 8 height 8
click at [747, 275] on input "checkbox" at bounding box center [744, 274] width 8 height 8
click at [769, 275] on td at bounding box center [782, 274] width 27 height 21
click at [779, 275] on input "checkbox" at bounding box center [783, 274] width 8 height 8
click at [779, 295] on input "checkbox" at bounding box center [783, 296] width 8 height 8
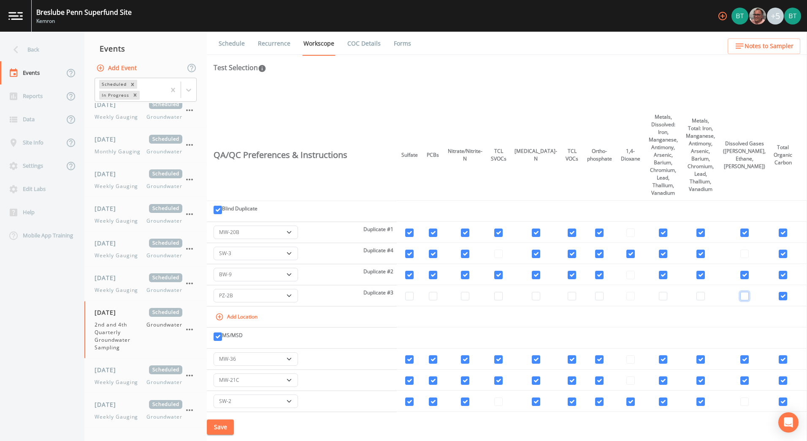
click at [744, 295] on input "checkbox" at bounding box center [744, 296] width 8 height 8
click at [705, 297] on input "checkbox" at bounding box center [700, 296] width 8 height 8
click at [667, 297] on input "checkbox" at bounding box center [663, 296] width 8 height 8
click at [602, 295] on input "checkbox" at bounding box center [599, 296] width 8 height 8
click at [566, 296] on td at bounding box center [572, 295] width 22 height 21
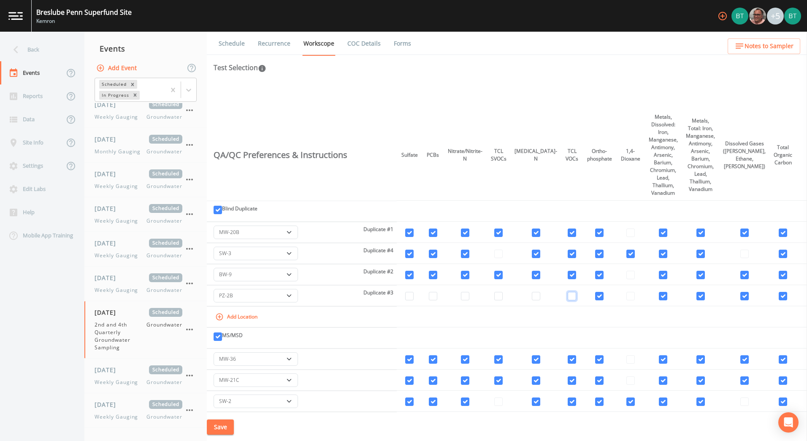
click at [573, 296] on input "checkbox" at bounding box center [572, 296] width 8 height 8
click at [540, 297] on input "checkbox" at bounding box center [536, 296] width 8 height 8
click at [503, 297] on input "checkbox" at bounding box center [498, 296] width 8 height 8
click at [469, 295] on input "checkbox" at bounding box center [465, 296] width 8 height 8
click at [437, 295] on input "checkbox" at bounding box center [433, 296] width 8 height 8
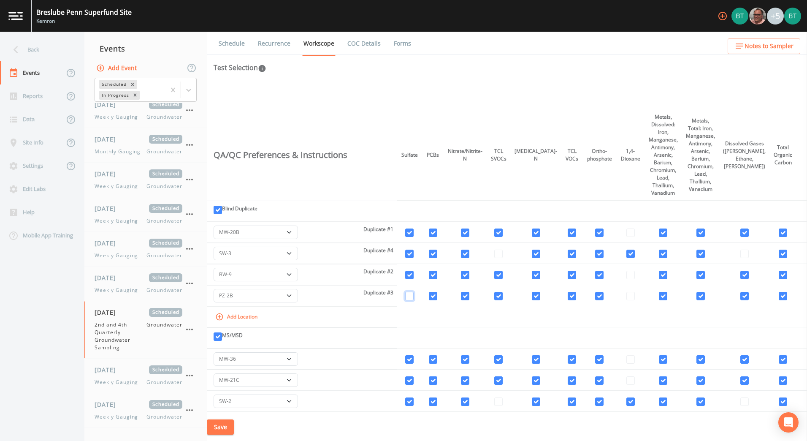
click at [412, 295] on input "checkbox" at bounding box center [409, 296] width 8 height 8
click at [629, 294] on td at bounding box center [630, 295] width 28 height 21
click at [634, 295] on td at bounding box center [630, 295] width 28 height 21
click at [634, 273] on td at bounding box center [630, 274] width 28 height 21
click at [636, 233] on td at bounding box center [630, 232] width 28 height 21
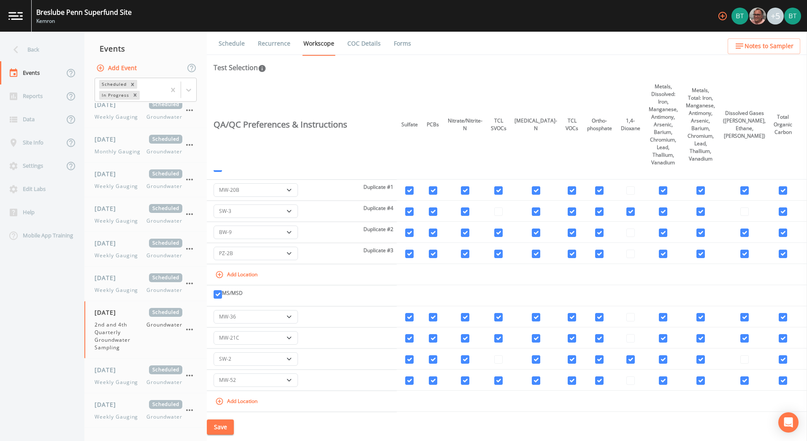
scroll to position [2454, 0]
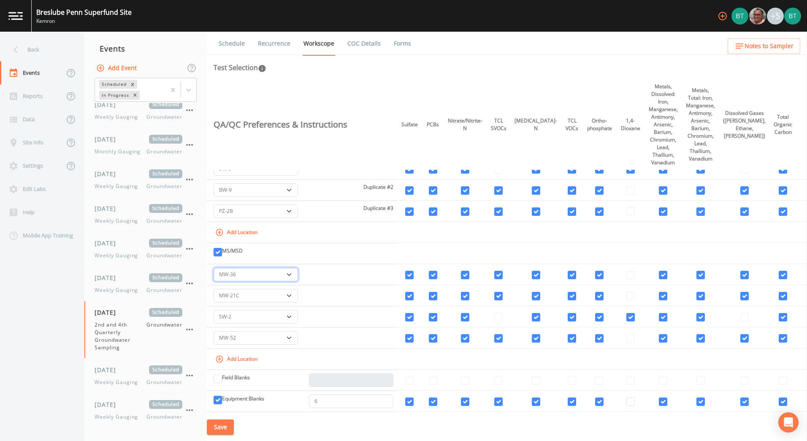
click at [291, 273] on select "-- BW-9 BW-45 BW-46 BW-47 BW-48 BW-49 BW-50 MW-6B MW-10 MW-11B MW-11R MW-13BR M…" at bounding box center [256, 275] width 84 height 14
click at [295, 296] on select "-- BW-9 BW-45 BW-46 BW-47 BW-48 BW-49 BW-50 MW-6B MW-10 MW-11B MW-11R MW-13BR M…" at bounding box center [256, 296] width 84 height 14
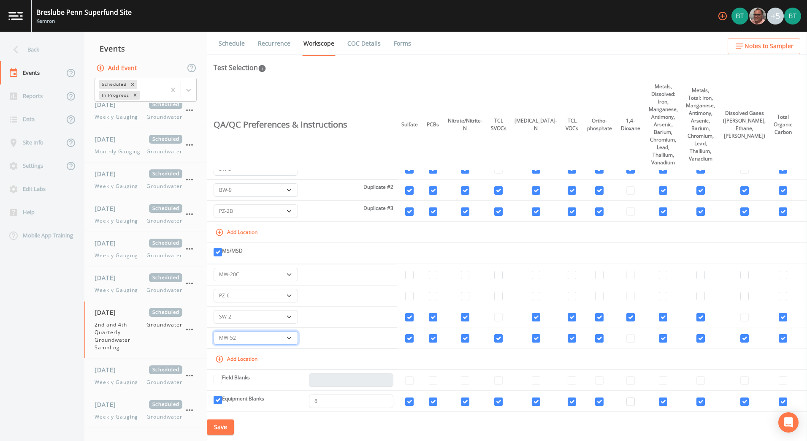
click at [289, 335] on select "-- BW-9 BW-45 BW-46 BW-47 BW-48 BW-49 BW-50 MW-6B MW-10 MW-11B MW-11R MW-13BR M…" at bounding box center [256, 338] width 84 height 14
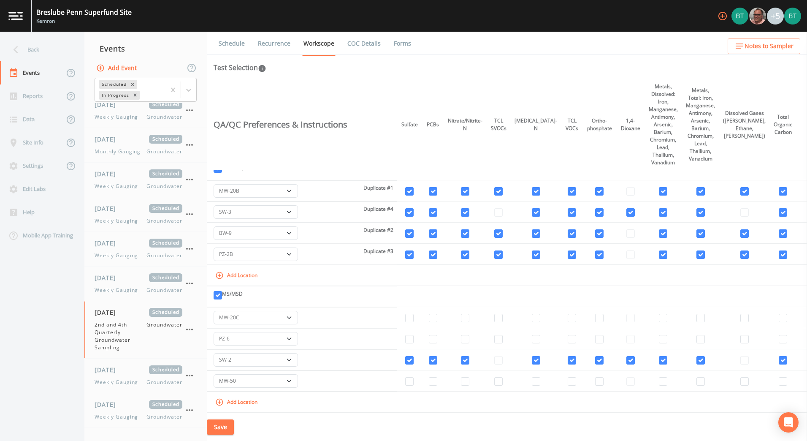
scroll to position [2412, 0]
drag, startPoint x: 417, startPoint y: 318, endPoint x: 415, endPoint y: 330, distance: 11.6
click at [414, 318] on input "checkbox" at bounding box center [409, 317] width 8 height 8
click at [414, 336] on input "checkbox" at bounding box center [409, 338] width 8 height 8
click at [437, 319] on input "checkbox" at bounding box center [433, 317] width 8 height 8
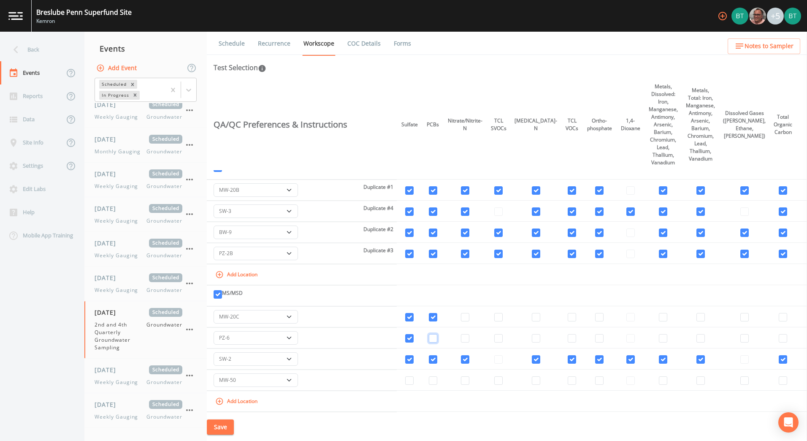
click at [437, 341] on input "checkbox" at bounding box center [433, 338] width 8 height 8
click at [469, 314] on input "checkbox" at bounding box center [465, 317] width 8 height 8
drag, startPoint x: 474, startPoint y: 332, endPoint x: 475, endPoint y: 336, distance: 4.3
click at [474, 333] on td at bounding box center [465, 337] width 43 height 21
click at [469, 340] on input "checkbox" at bounding box center [465, 338] width 8 height 8
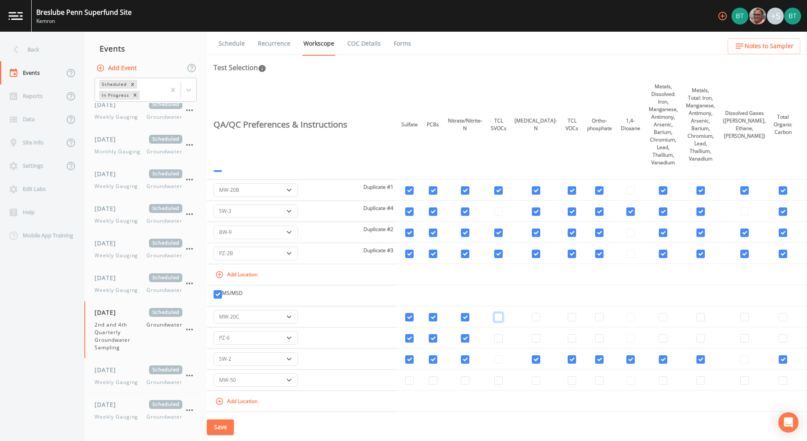
click at [503, 317] on input "checkbox" at bounding box center [498, 317] width 8 height 8
click at [503, 337] on input "checkbox" at bounding box center [498, 338] width 8 height 8
click at [540, 320] on input "checkbox" at bounding box center [536, 317] width 8 height 8
click at [540, 342] on input "checkbox" at bounding box center [536, 338] width 8 height 8
click at [571, 337] on input "checkbox" at bounding box center [572, 338] width 8 height 8
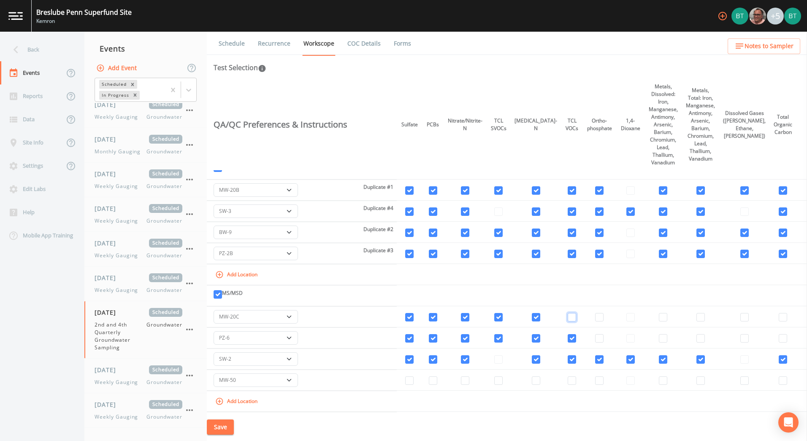
click at [570, 314] on input "checkbox" at bounding box center [572, 317] width 8 height 8
click at [603, 318] on input "checkbox" at bounding box center [599, 317] width 8 height 8
click at [602, 338] on input "checkbox" at bounding box center [599, 338] width 8 height 8
click at [639, 318] on td at bounding box center [630, 316] width 28 height 21
drag, startPoint x: 639, startPoint y: 335, endPoint x: 646, endPoint y: 340, distance: 8.0
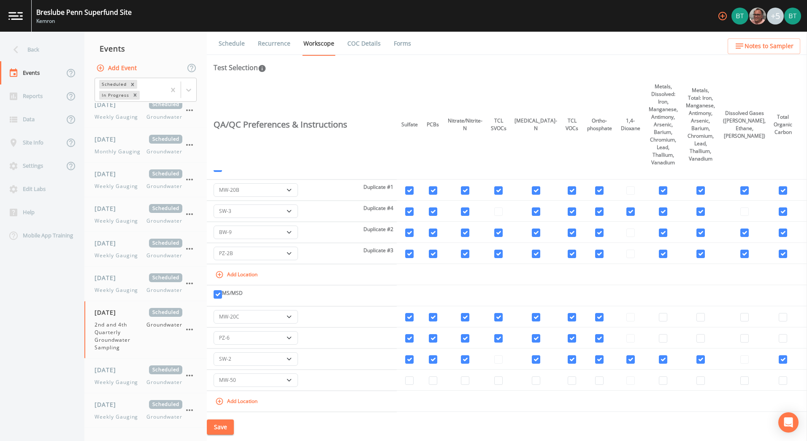
click at [639, 336] on td at bounding box center [630, 337] width 28 height 21
click at [667, 340] on input "checkbox" at bounding box center [663, 338] width 8 height 8
click at [667, 319] on input "checkbox" at bounding box center [663, 317] width 8 height 8
click at [709, 322] on td at bounding box center [701, 316] width 38 height 21
click at [705, 338] on input "checkbox" at bounding box center [700, 338] width 8 height 8
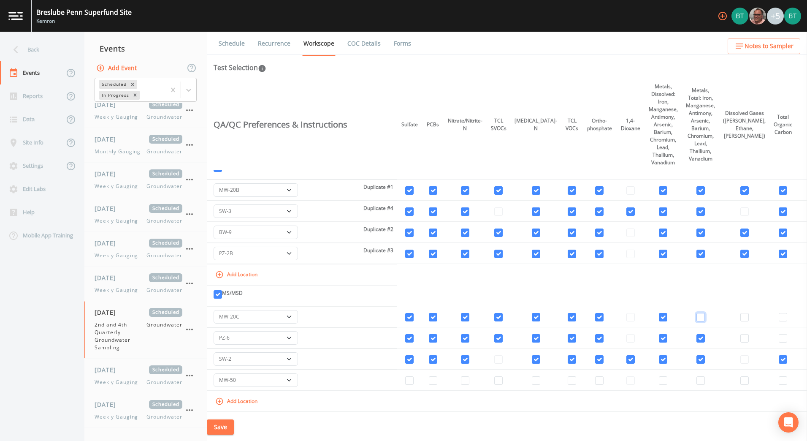
click at [705, 320] on input "checkbox" at bounding box center [700, 317] width 8 height 8
drag, startPoint x: 746, startPoint y: 319, endPoint x: 746, endPoint y: 328, distance: 9.3
click at [746, 318] on input "checkbox" at bounding box center [744, 317] width 8 height 8
click at [747, 340] on input "checkbox" at bounding box center [744, 338] width 8 height 8
click at [779, 337] on input "checkbox" at bounding box center [783, 338] width 8 height 8
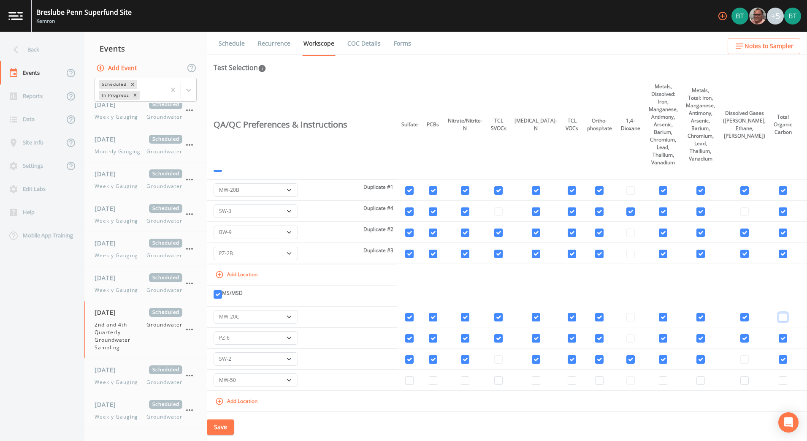
click at [779, 319] on input "checkbox" at bounding box center [783, 317] width 8 height 8
drag, startPoint x: 777, startPoint y: 380, endPoint x: 748, endPoint y: 381, distance: 29.6
click at [779, 380] on input "checkbox" at bounding box center [783, 380] width 8 height 8
click at [749, 384] on td at bounding box center [744, 379] width 50 height 21
click at [745, 381] on input "checkbox" at bounding box center [744, 380] width 8 height 8
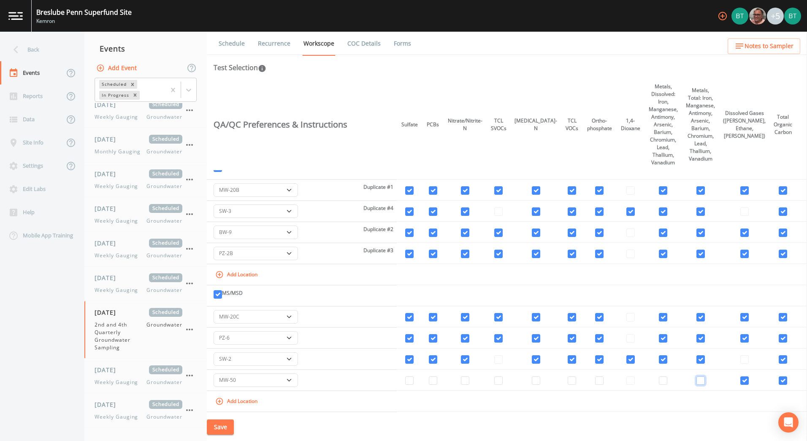
click at [705, 380] on input "checkbox" at bounding box center [700, 380] width 8 height 8
click at [667, 379] on input "checkbox" at bounding box center [663, 380] width 8 height 8
click at [636, 379] on td at bounding box center [630, 379] width 28 height 21
click at [596, 380] on td at bounding box center [599, 379] width 33 height 21
click at [602, 381] on input "checkbox" at bounding box center [599, 380] width 8 height 8
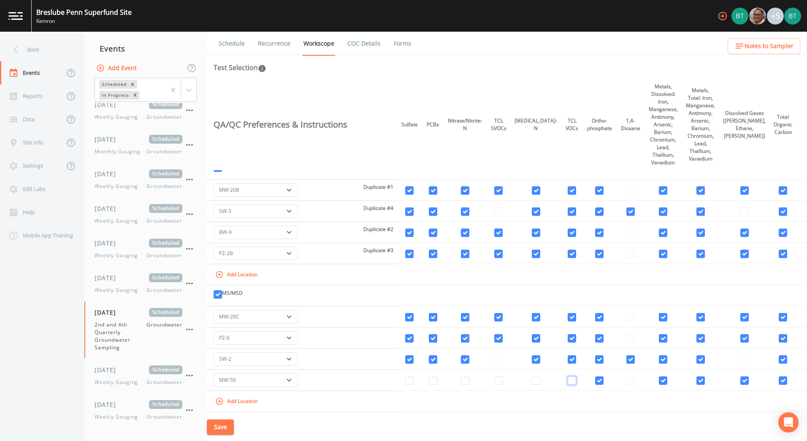
click at [572, 380] on input "checkbox" at bounding box center [572, 380] width 8 height 8
click at [540, 381] on input "checkbox" at bounding box center [536, 380] width 8 height 8
click at [503, 381] on input "checkbox" at bounding box center [498, 380] width 8 height 8
click at [469, 381] on input "checkbox" at bounding box center [465, 380] width 8 height 8
click at [437, 381] on input "checkbox" at bounding box center [433, 380] width 8 height 8
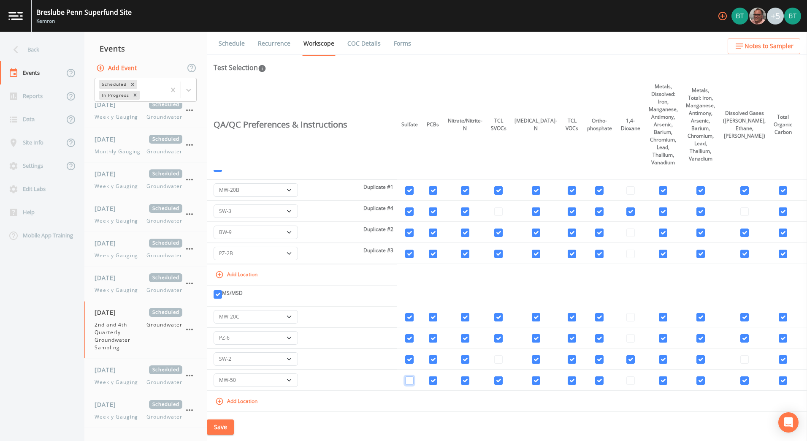
click at [414, 380] on input "checkbox" at bounding box center [409, 380] width 8 height 8
click at [230, 428] on button "Save" at bounding box center [220, 427] width 27 height 16
click at [192, 330] on icon "button" at bounding box center [189, 329] width 7 height 2
click at [149, 339] on div at bounding box center [403, 220] width 807 height 441
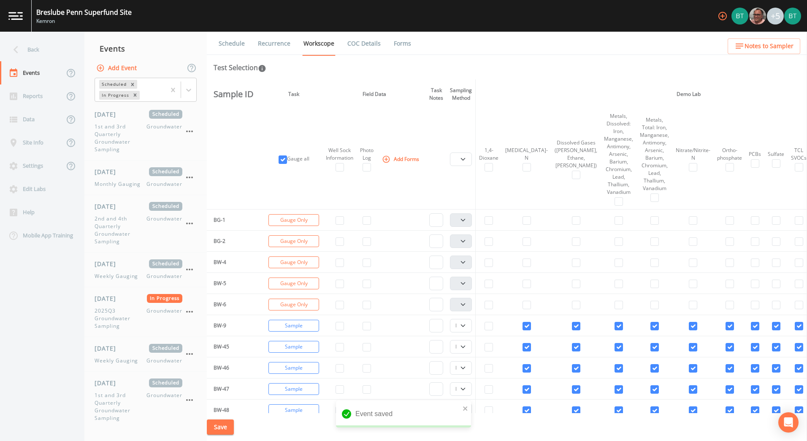
select select "4f082be6-97a7-4f70-a81f-c26a4e896ad7"
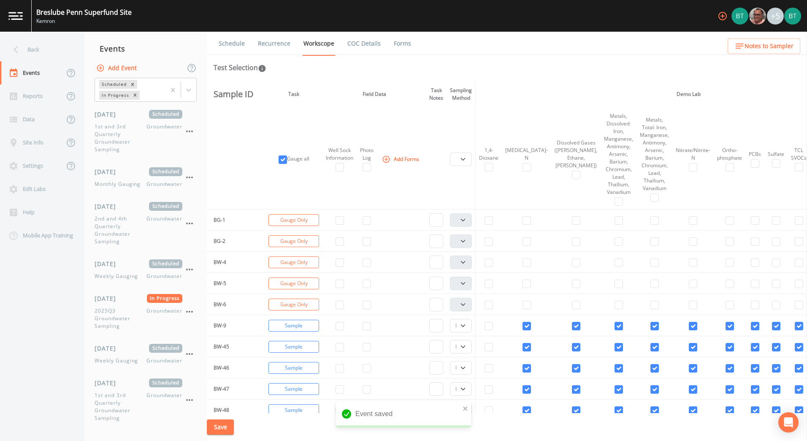
select select "4f082be6-97a7-4f70-a81f-c26a4e896ad7"
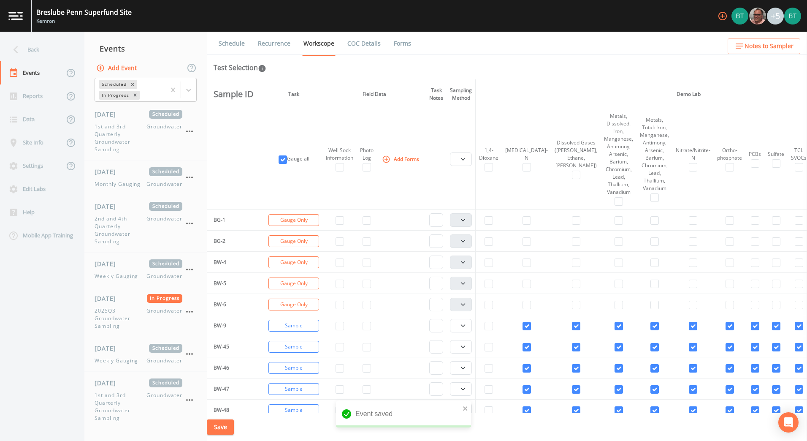
select select "4f082be6-97a7-4f70-a81f-c26a4e896ad7"
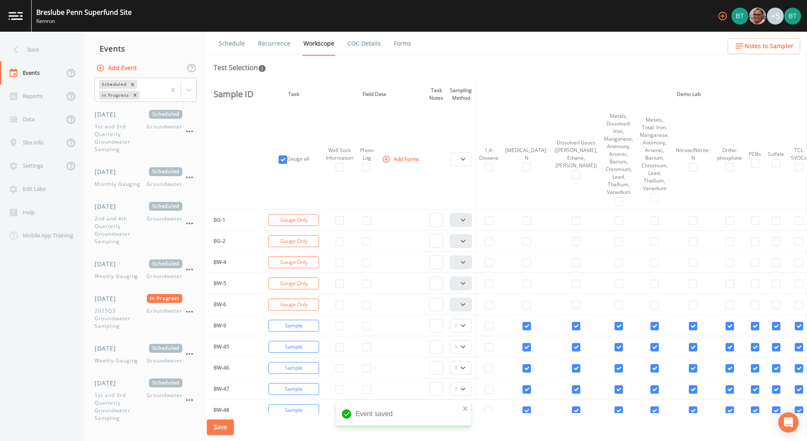
select select "4f082be6-97a7-4f70-a81f-c26a4e896ad7"
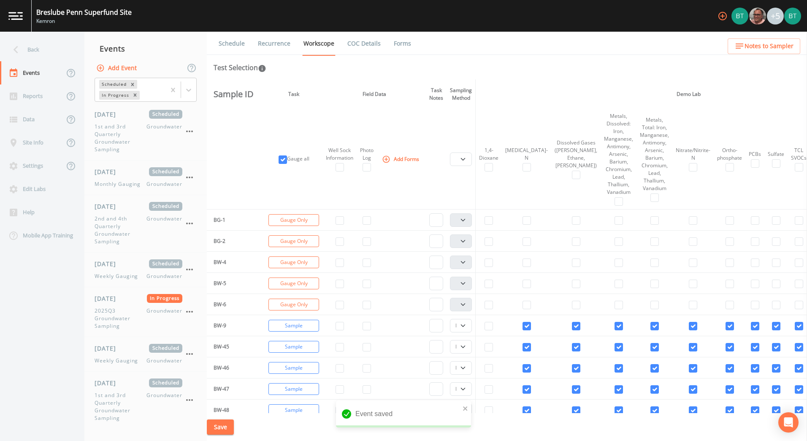
select select "4f082be6-97a7-4f70-a81f-c26a4e896ad7"
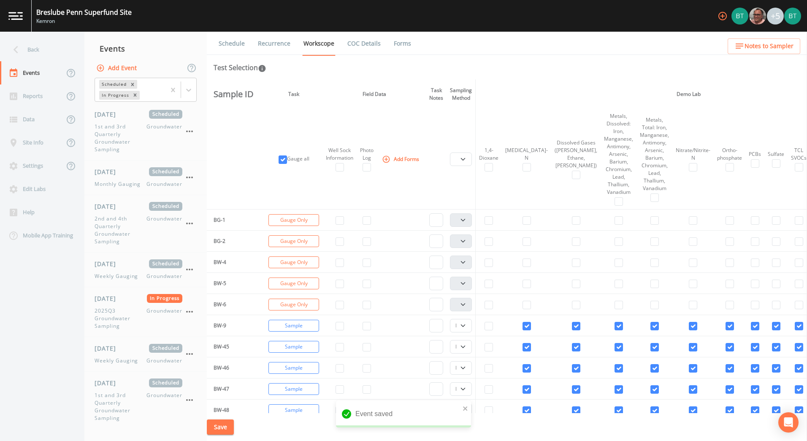
select select "4f082be6-97a7-4f70-a81f-c26a4e896ad7"
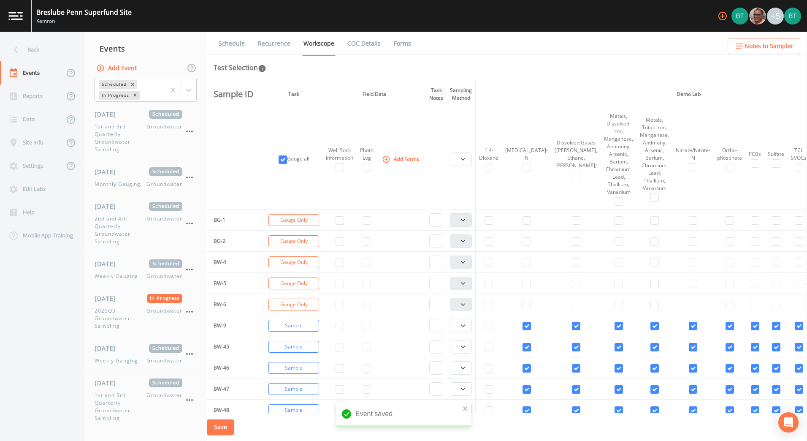
select select "4f082be6-97a7-4f70-a81f-c26a4e896ad7"
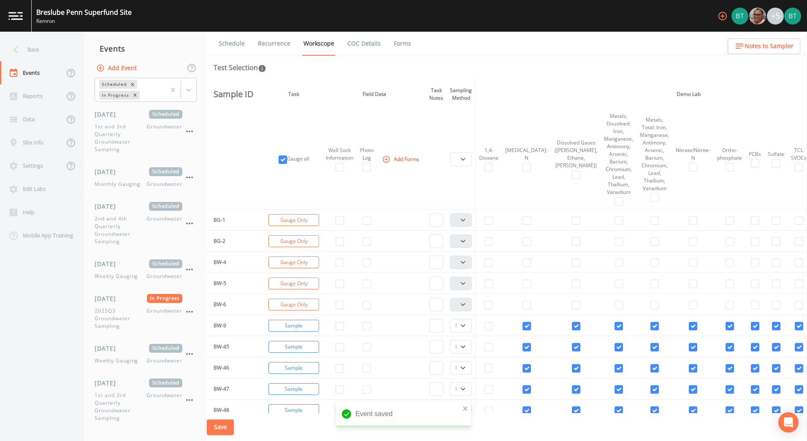
select select "4f082be6-97a7-4f70-a81f-c26a4e896ad7"
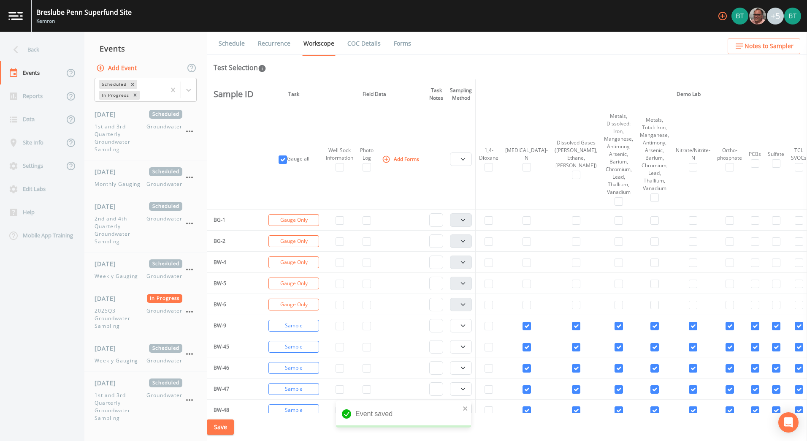
select select "4f082be6-97a7-4f70-a81f-c26a4e896ad7"
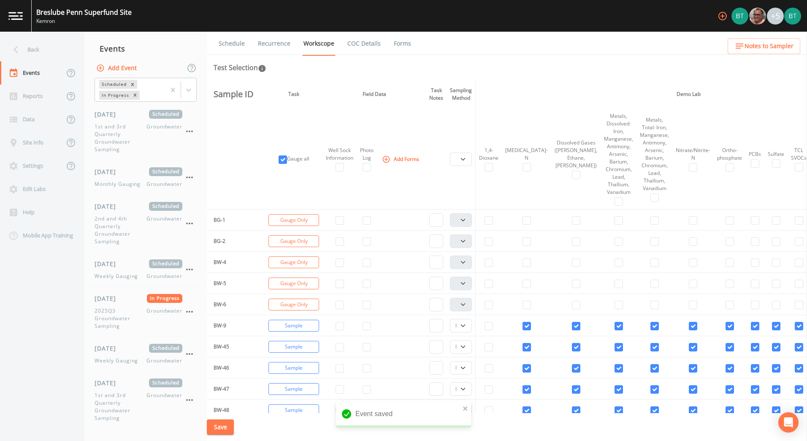
select select "4f082be6-97a7-4f70-a81f-c26a4e896ad7"
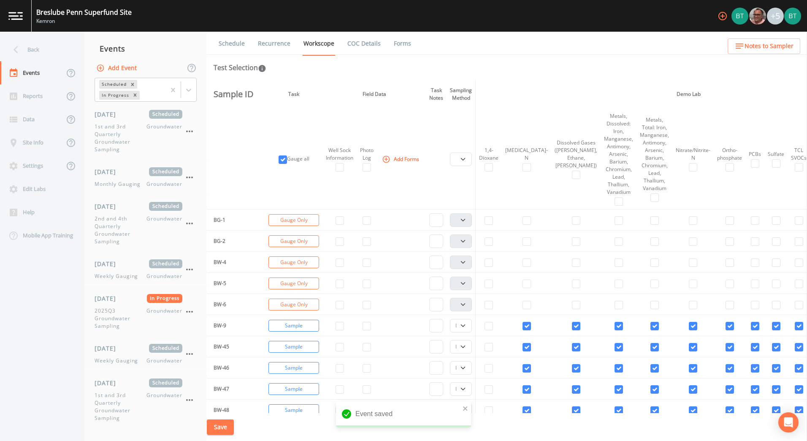
select select "4f082be6-97a7-4f70-a81f-c26a4e896ad7"
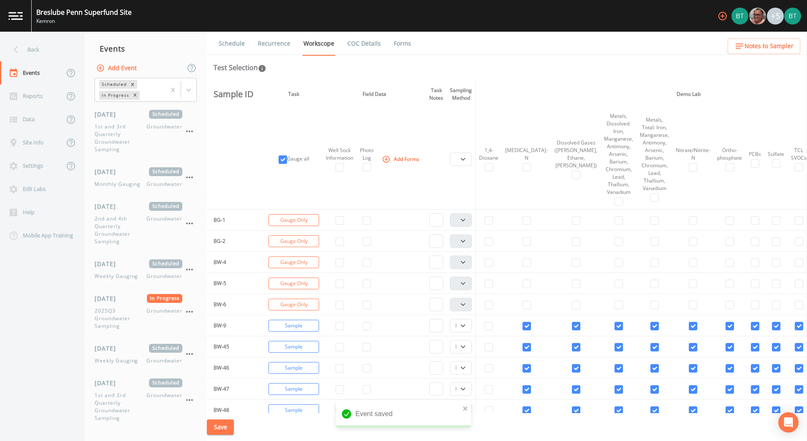
select select "4f082be6-97a7-4f70-a81f-c26a4e896ad7"
select select "d1353bd6-e69c-47f2-b562-038a0934dacb"
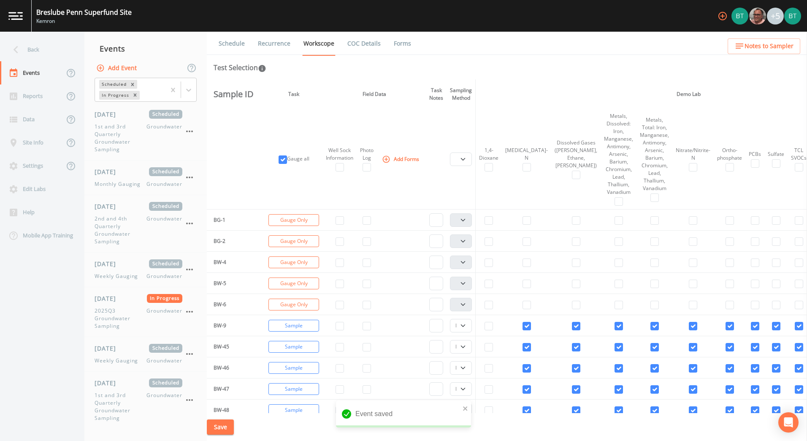
select select "d1353bd6-e69c-47f2-b562-038a0934dacb"
select select "99fb0f6b-7b06-4e92-a260-432c5ac55dfc"
select select "18bf5c16-5ec9-4d5b-90ae-4f744cd40ce2"
select select "fbf0c5b7-c2f6-41ec-8fe7-418ca1adb56d"
select select "f37c443a-374a-4031-acf4-1100f52570ad"
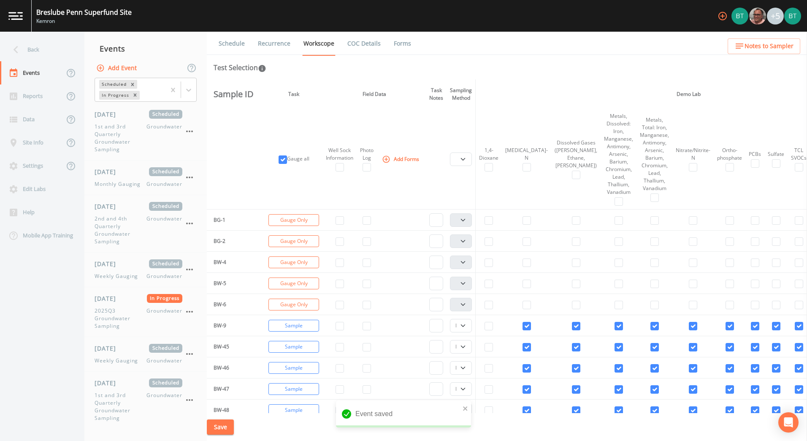
select select "c6f664dd-56f6-412a-ae1e-e55b61dc6306"
select select "334a6a0b-7251-4773-ac0d-713af01ad080"
select select "7f2cf5a2-5f6a-4be0-8ae4-15b445be83bb"
select select "be110762-a936-450e-bebb-50e7ccc32287"
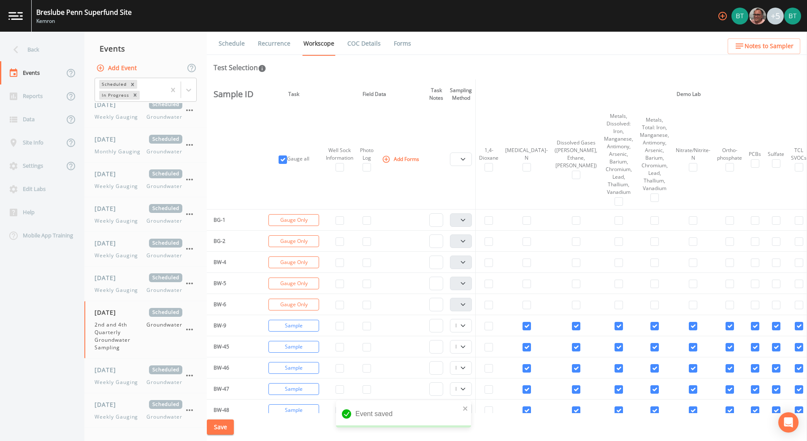
scroll to position [2412, 0]
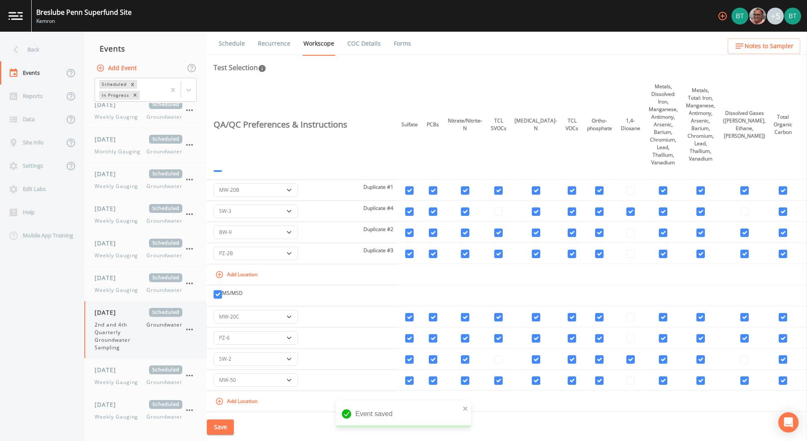
click at [187, 327] on icon "button" at bounding box center [189, 329] width 10 height 10
click at [362, 287] on div at bounding box center [403, 220] width 807 height 441
click at [465, 408] on icon "close" at bounding box center [465, 408] width 4 height 4
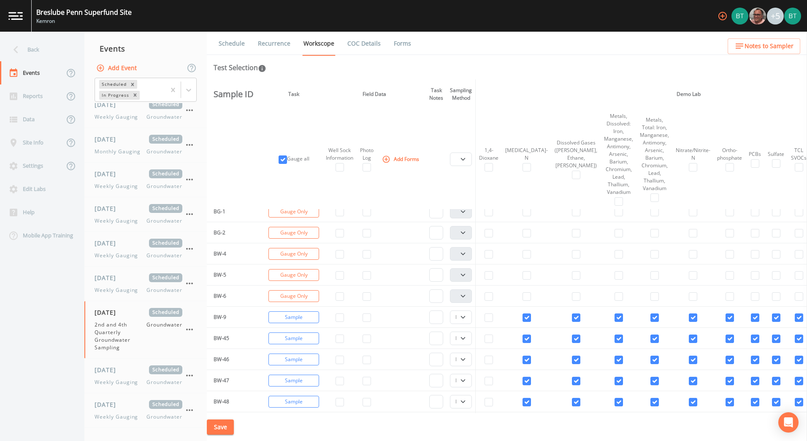
scroll to position [0, 0]
